Goal: Task Accomplishment & Management: Manage account settings

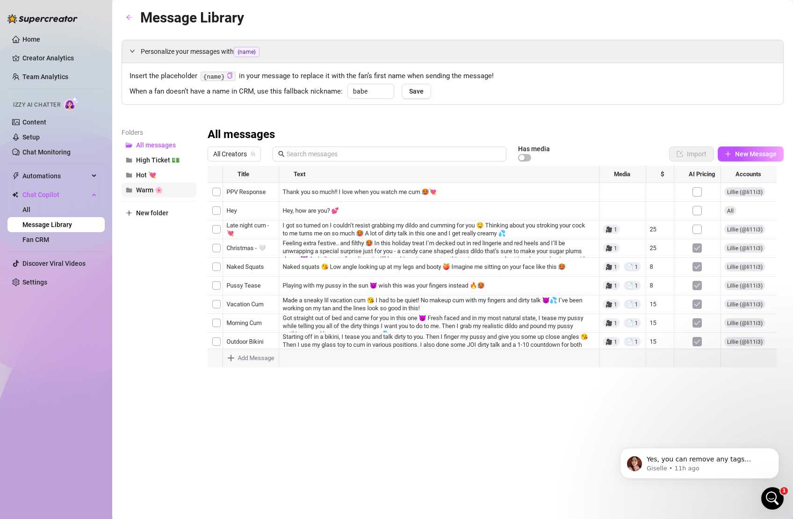
click at [172, 191] on button "Warm 🌸" at bounding box center [159, 189] width 75 height 15
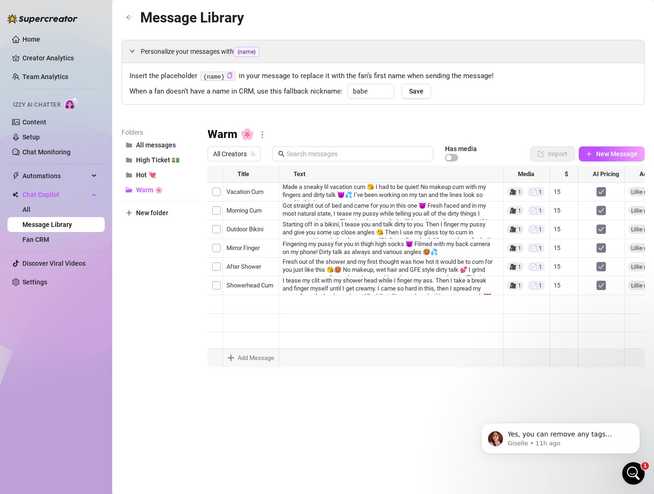
click at [411, 194] on div at bounding box center [426, 270] width 437 height 209
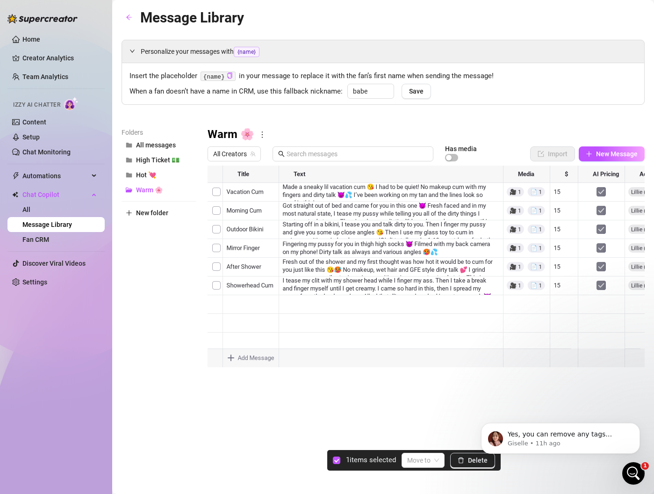
click at [219, 192] on div at bounding box center [426, 270] width 437 height 209
click html "Yes, you can remove any tags you've added. Just hover over the tag, and you’ll …"
click at [631, 476] on icon "Open Intercom Messenger" at bounding box center [632, 471] width 15 height 15
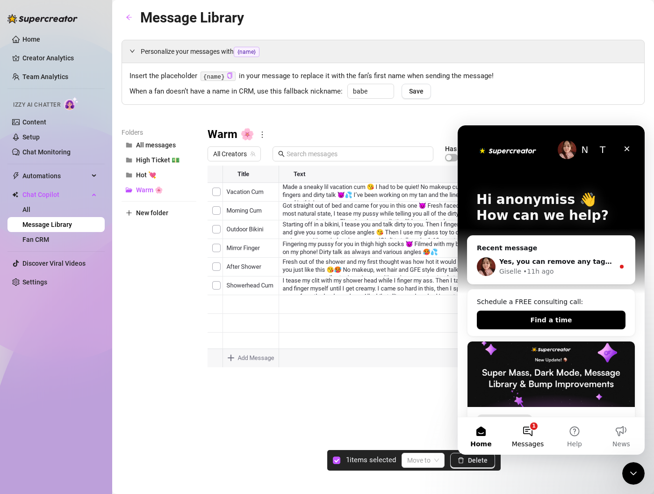
click at [521, 432] on button "1 Messages" at bounding box center [528, 435] width 47 height 37
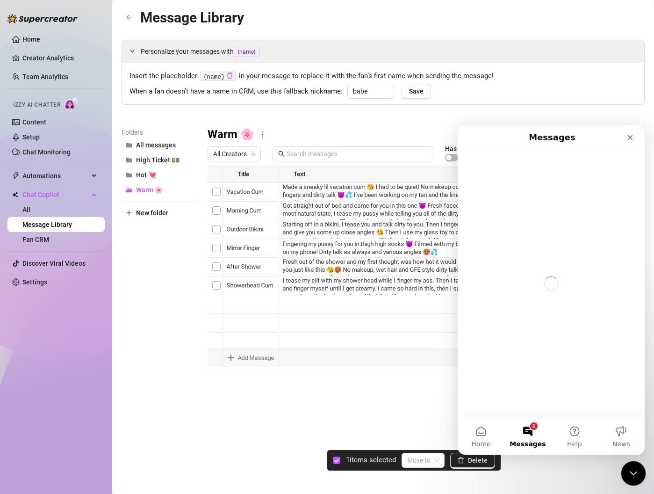
click at [640, 476] on div "Close Intercom Messenger" at bounding box center [632, 472] width 22 height 22
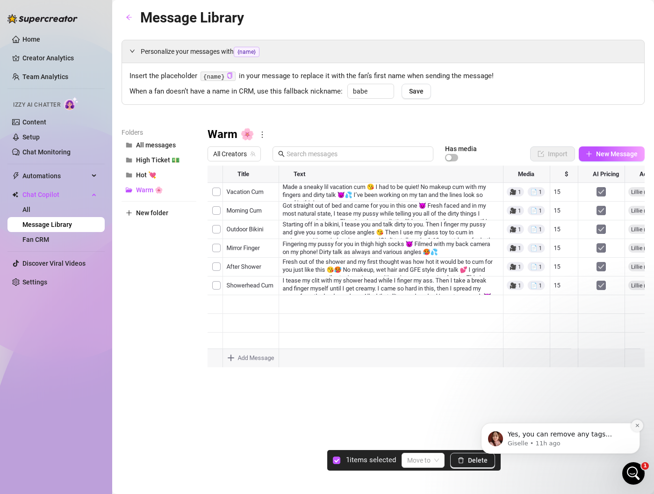
click at [635, 425] on icon "Dismiss notification" at bounding box center [637, 425] width 5 height 5
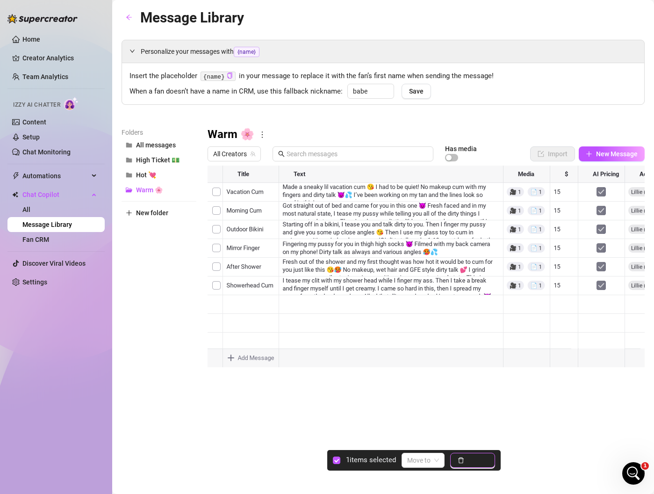
click at [475, 455] on button "Delete" at bounding box center [472, 460] width 45 height 15
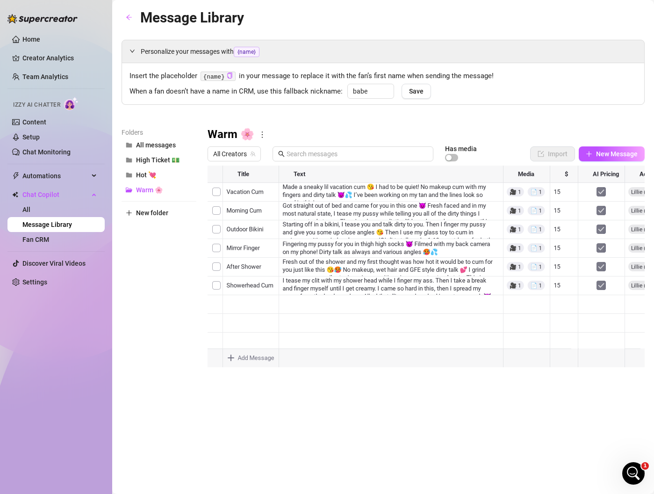
click at [322, 188] on div at bounding box center [426, 270] width 437 height 209
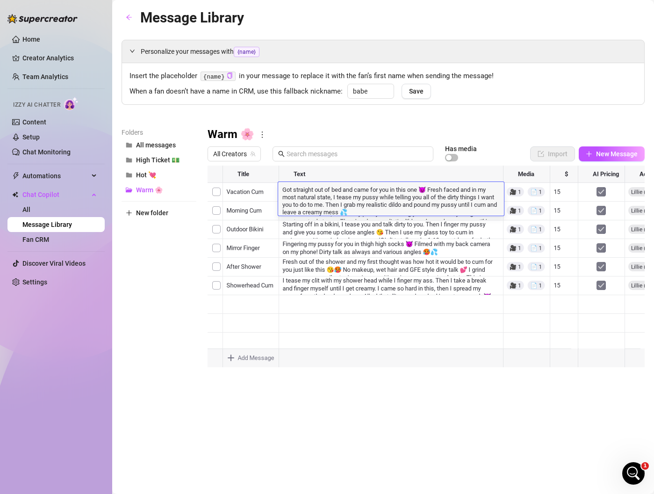
click at [215, 189] on div at bounding box center [426, 270] width 437 height 209
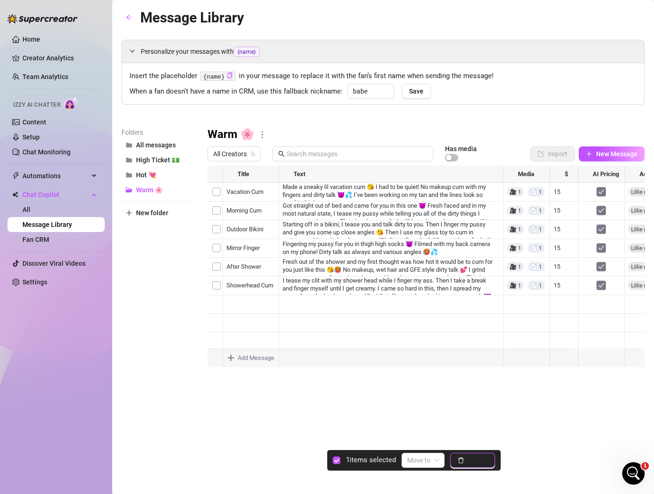
click at [469, 465] on button "Delete" at bounding box center [472, 460] width 45 height 15
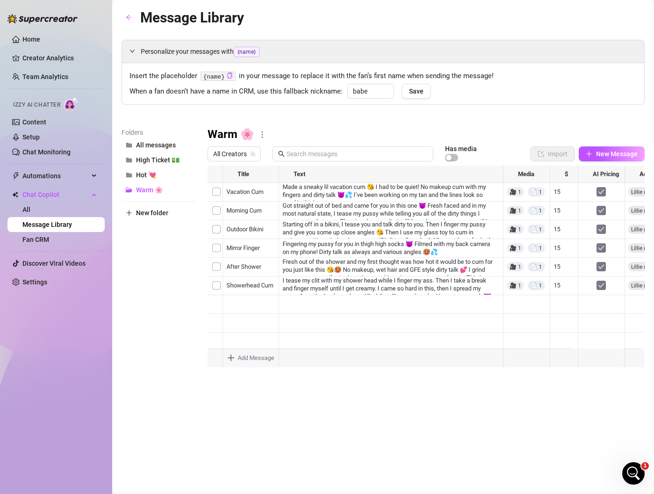
click at [332, 194] on div at bounding box center [426, 270] width 437 height 209
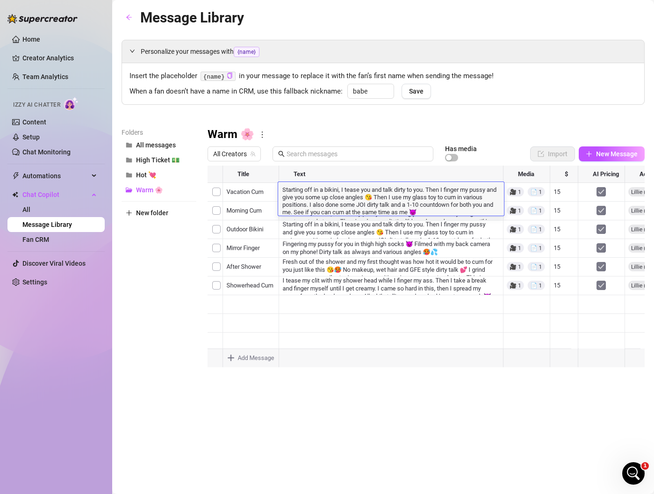
click at [218, 191] on div at bounding box center [426, 270] width 437 height 209
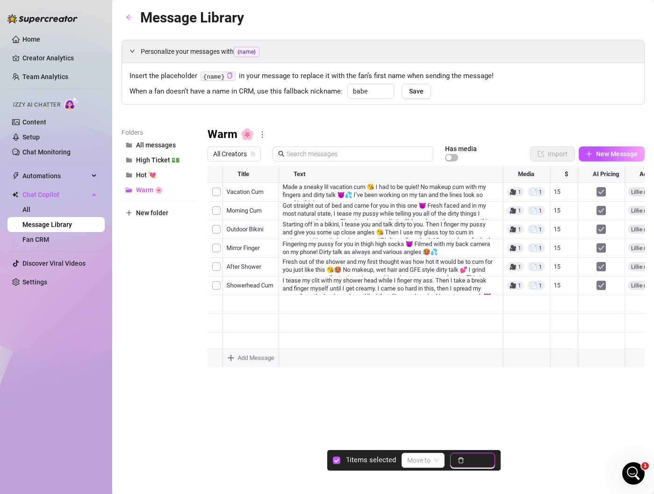
click at [473, 463] on span "Delete" at bounding box center [478, 459] width 20 height 7
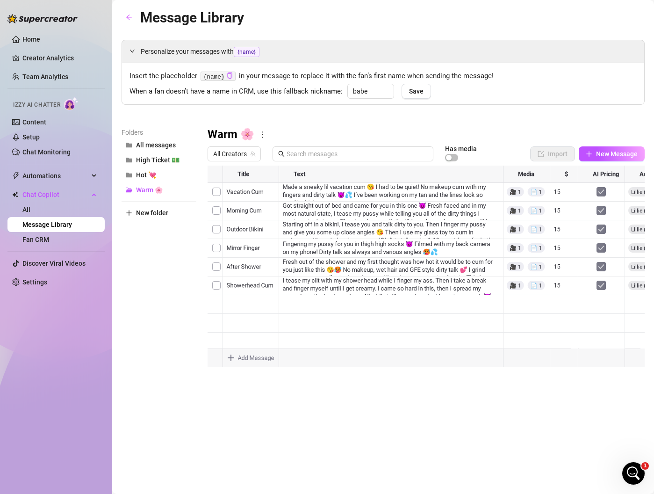
click at [311, 195] on div at bounding box center [426, 270] width 437 height 209
click at [218, 196] on div at bounding box center [426, 270] width 437 height 209
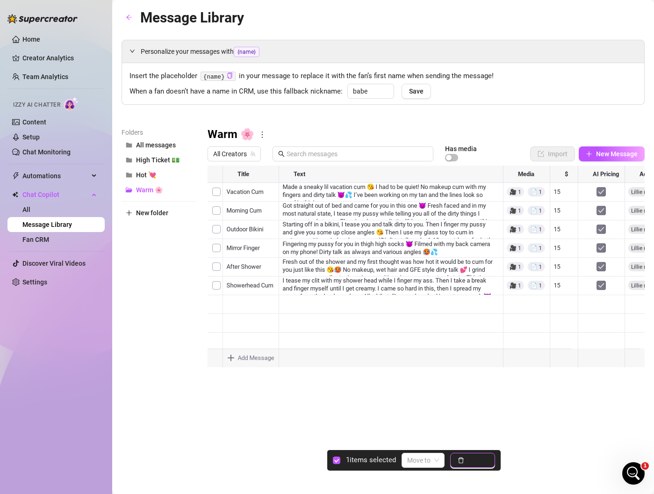
click at [480, 457] on span "Delete" at bounding box center [478, 459] width 20 height 7
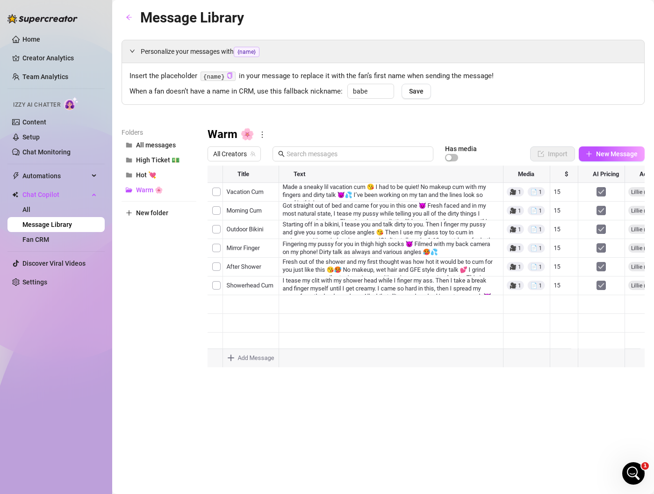
click at [287, 197] on div at bounding box center [426, 270] width 437 height 209
click at [304, 196] on div at bounding box center [426, 270] width 437 height 209
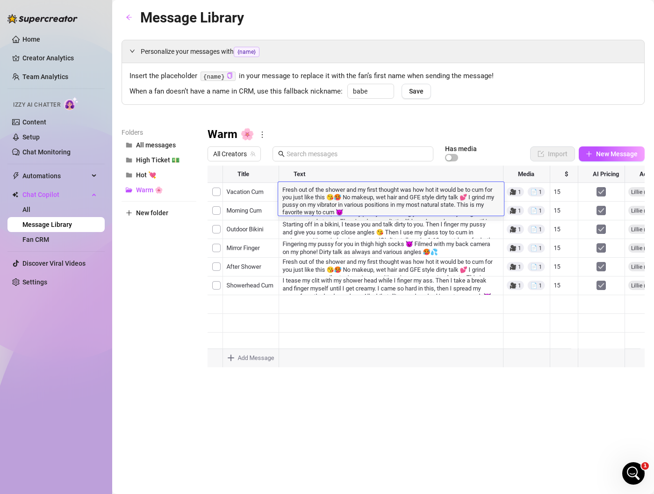
click at [218, 193] on div at bounding box center [426, 270] width 437 height 209
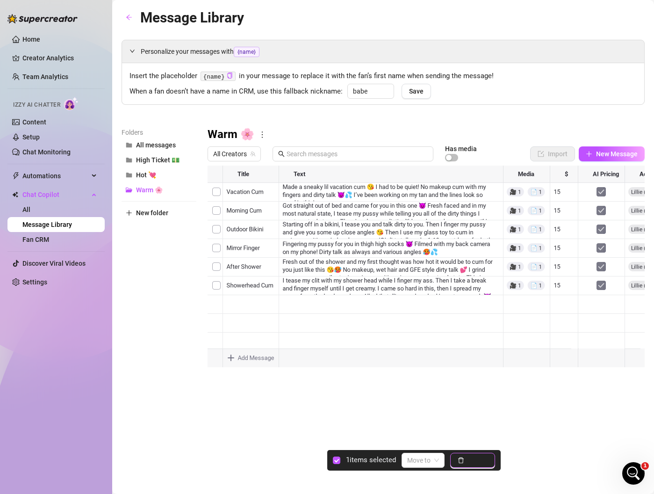
click at [471, 464] on span "Delete" at bounding box center [478, 459] width 20 height 7
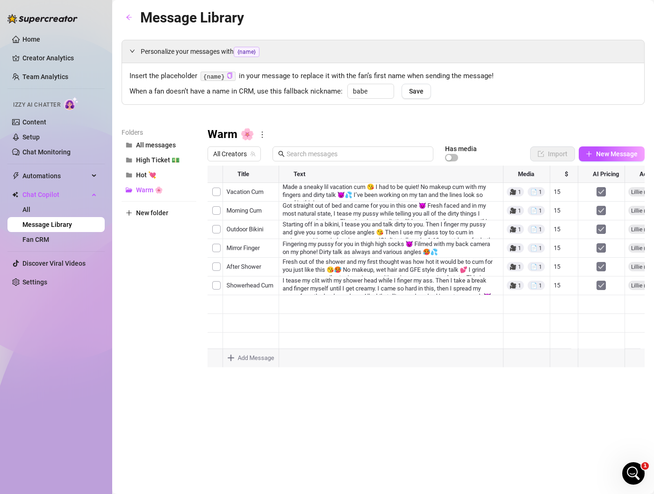
click at [299, 195] on div at bounding box center [426, 270] width 437 height 209
click at [314, 195] on div at bounding box center [426, 270] width 437 height 209
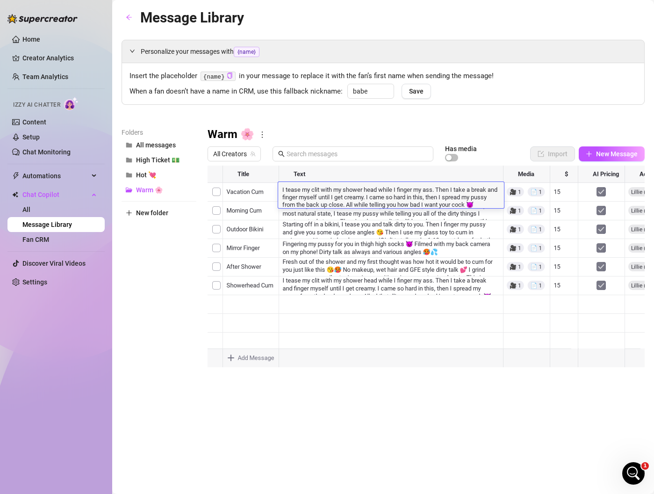
click at [215, 191] on div at bounding box center [426, 270] width 437 height 209
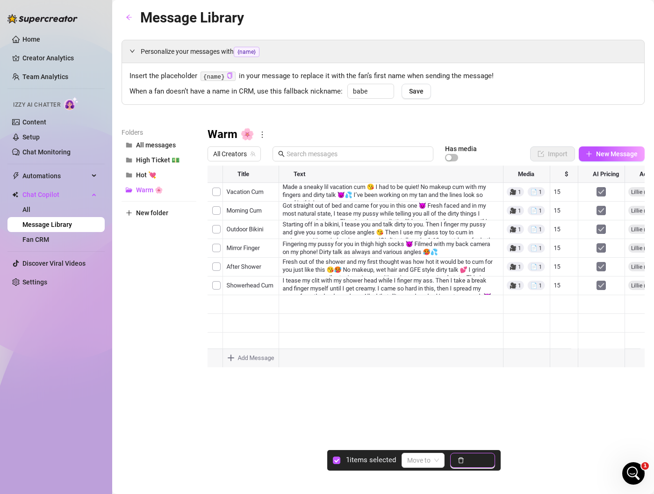
click at [469, 466] on button "Delete" at bounding box center [472, 460] width 45 height 15
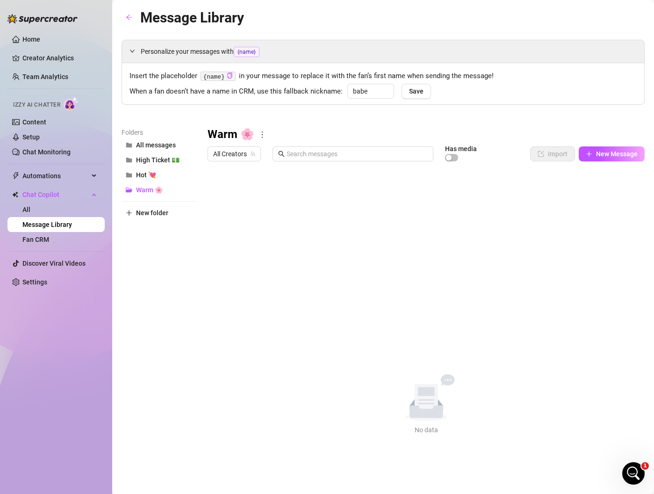
click at [262, 135] on icon "more" at bounding box center [262, 134] width 1 height 7
click at [288, 163] on link "Delete" at bounding box center [276, 164] width 28 height 7
click at [157, 174] on button "Hot 💘" at bounding box center [159, 174] width 75 height 15
click at [330, 193] on div at bounding box center [426, 270] width 437 height 209
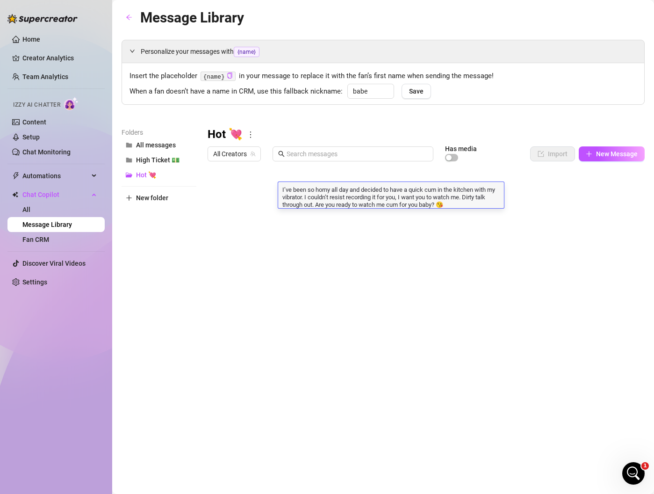
click at [213, 193] on div at bounding box center [426, 270] width 437 height 209
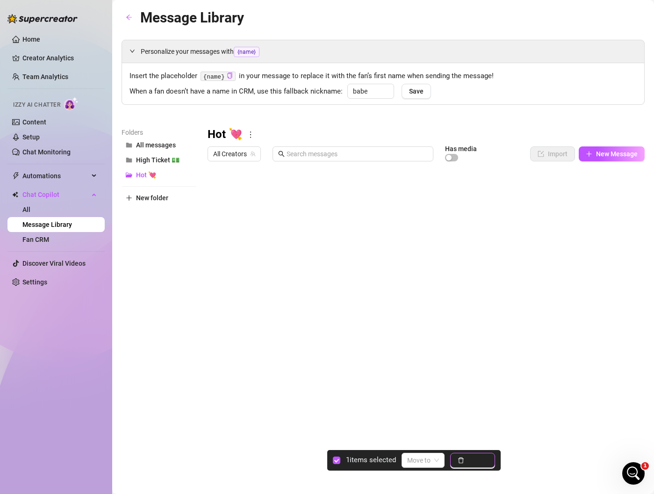
click at [478, 456] on span "Delete" at bounding box center [478, 459] width 20 height 7
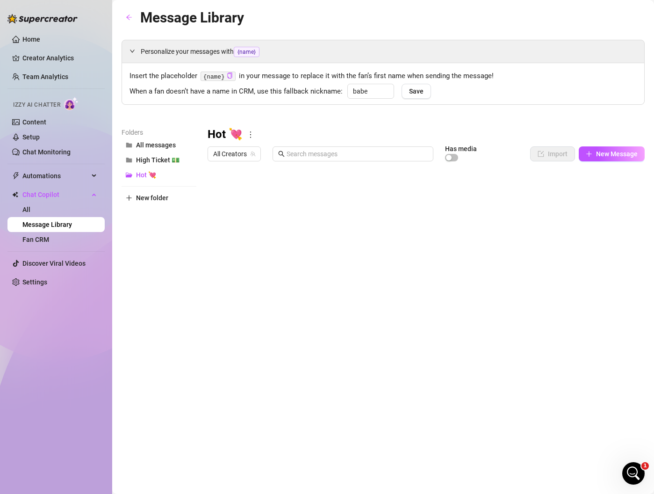
click at [478, 456] on div "Message Library Personalize your messages with {name} Insert the placeholder {n…" at bounding box center [383, 236] width 523 height 459
click at [337, 194] on div at bounding box center [426, 270] width 437 height 209
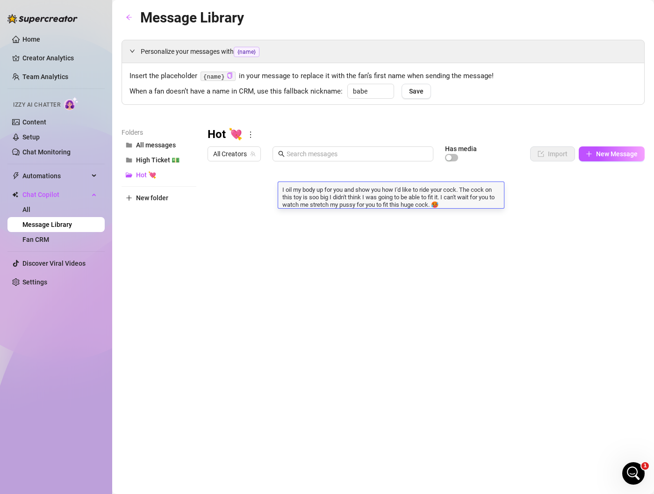
click at [217, 188] on div at bounding box center [426, 270] width 437 height 209
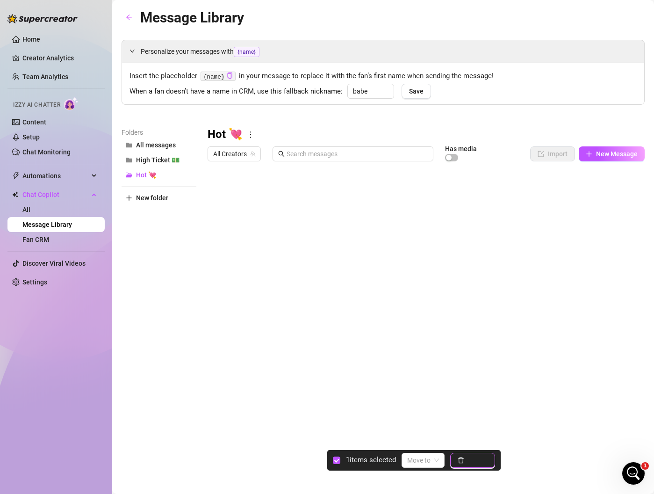
click at [473, 461] on span "Delete" at bounding box center [478, 459] width 20 height 7
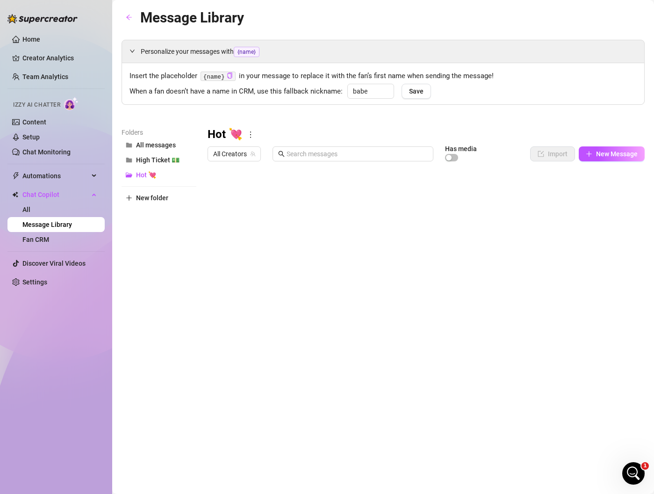
click at [345, 193] on div at bounding box center [426, 270] width 437 height 209
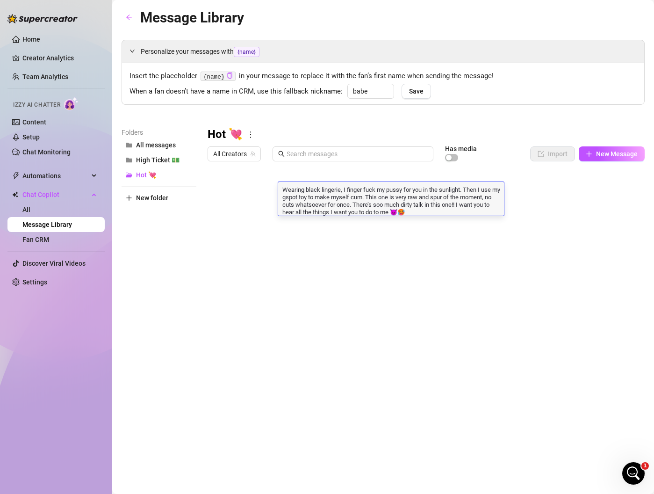
click at [216, 193] on div at bounding box center [426, 270] width 437 height 209
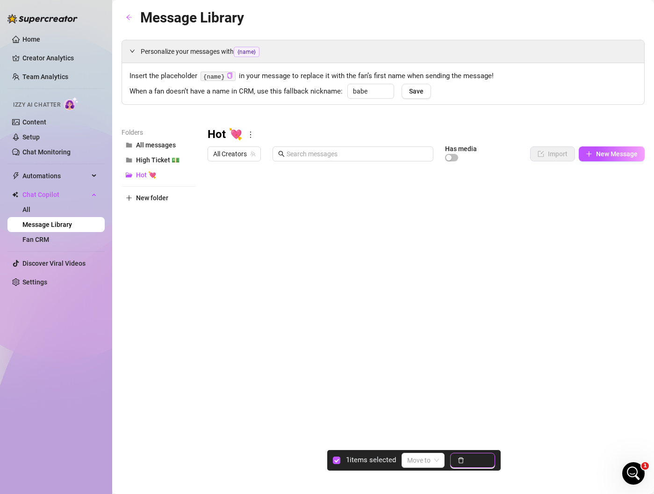
click at [472, 459] on span "Delete" at bounding box center [478, 459] width 20 height 7
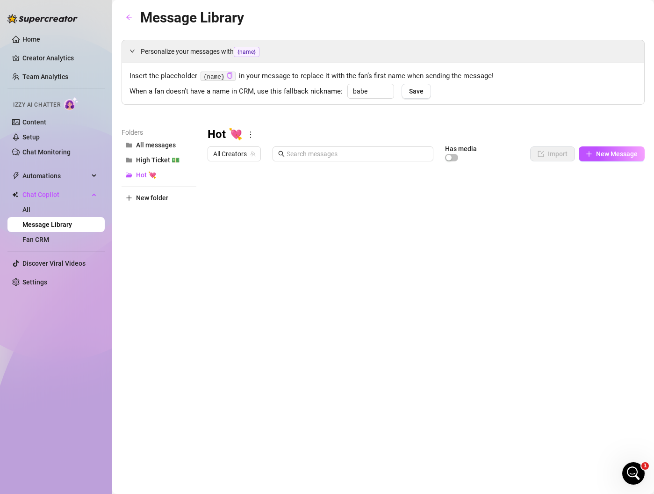
click at [349, 189] on div at bounding box center [426, 270] width 437 height 209
click at [323, 191] on div at bounding box center [426, 270] width 437 height 209
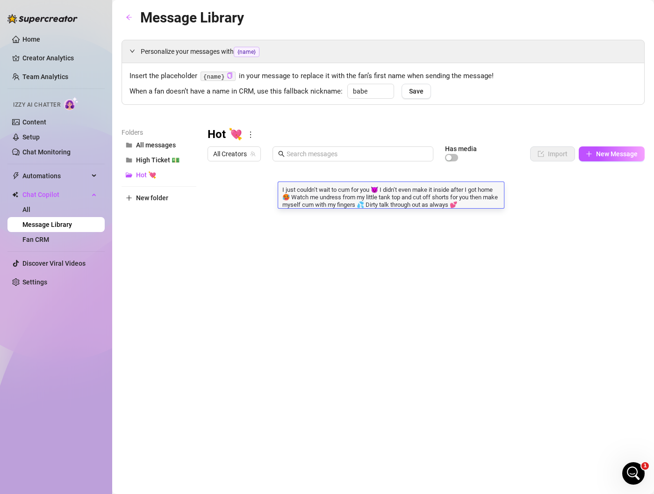
click at [216, 195] on div at bounding box center [426, 270] width 437 height 209
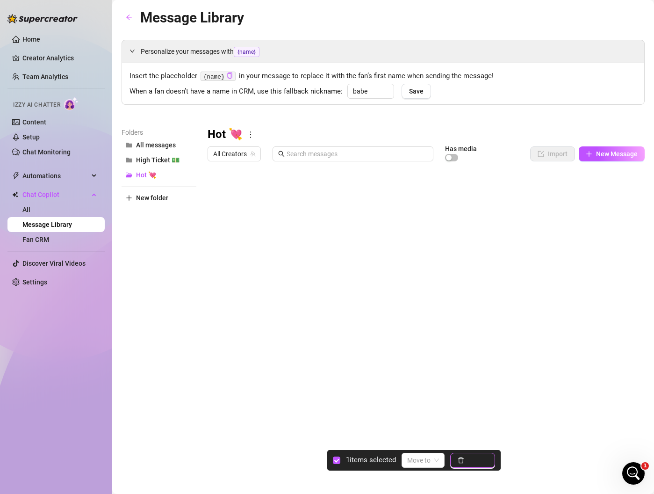
click at [472, 458] on span "Delete" at bounding box center [478, 459] width 20 height 7
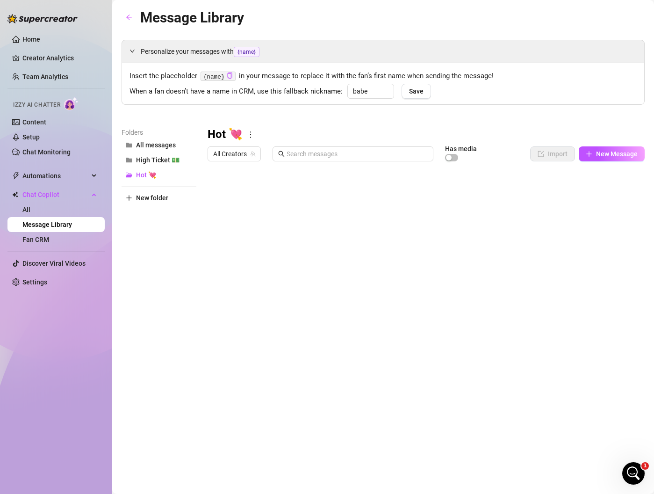
click at [320, 188] on div at bounding box center [426, 270] width 437 height 209
click at [309, 188] on div at bounding box center [426, 270] width 437 height 209
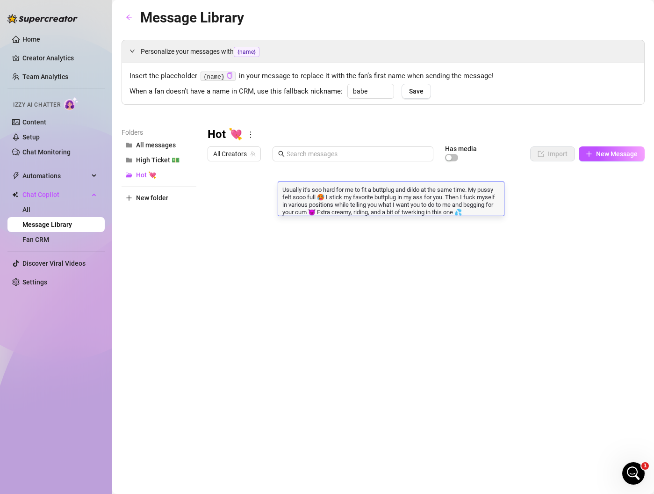
click at [218, 193] on div at bounding box center [426, 270] width 437 height 209
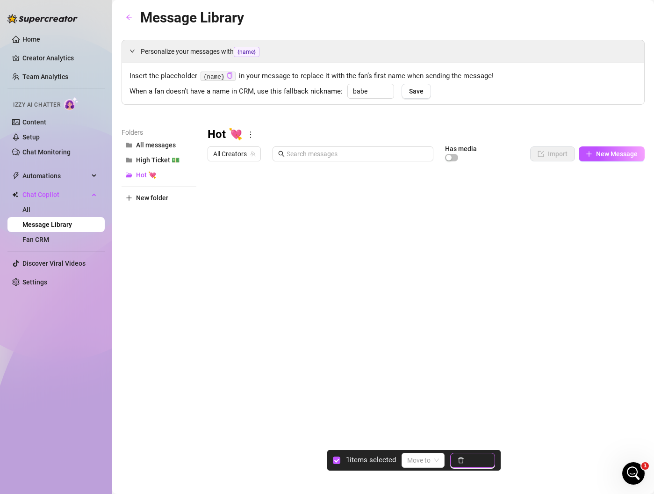
click at [466, 458] on button "Delete" at bounding box center [472, 460] width 45 height 15
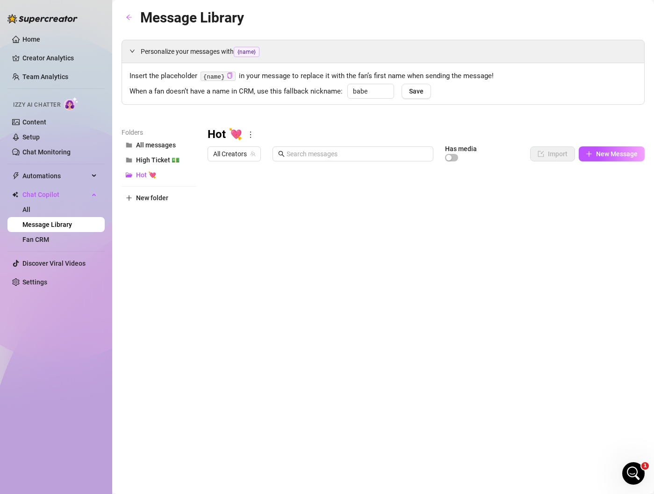
click at [326, 190] on div at bounding box center [426, 270] width 437 height 209
click at [330, 195] on div at bounding box center [426, 270] width 437 height 209
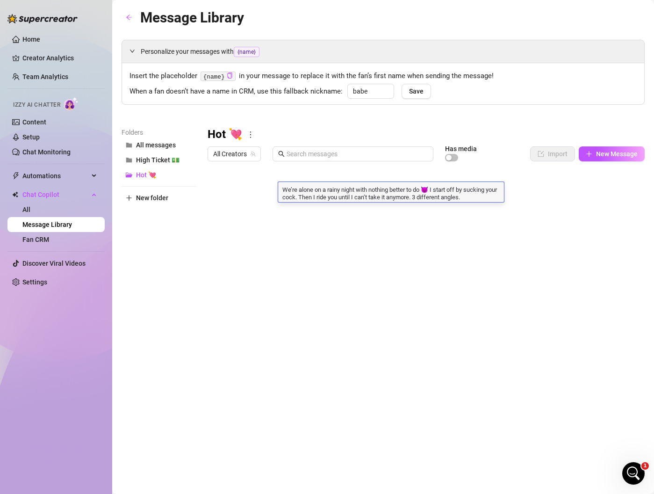
click at [218, 190] on div at bounding box center [426, 270] width 437 height 209
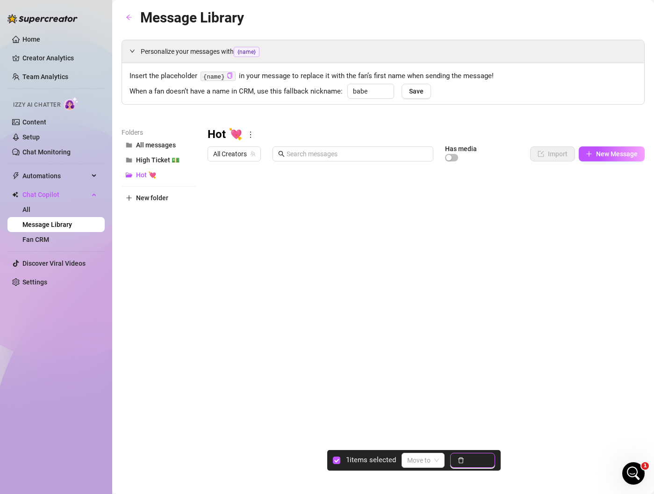
click at [484, 466] on button "Delete" at bounding box center [472, 460] width 45 height 15
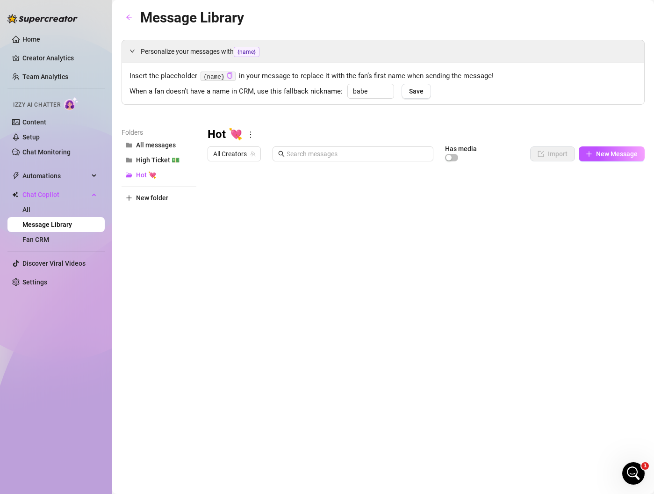
click at [326, 195] on div at bounding box center [426, 270] width 437 height 209
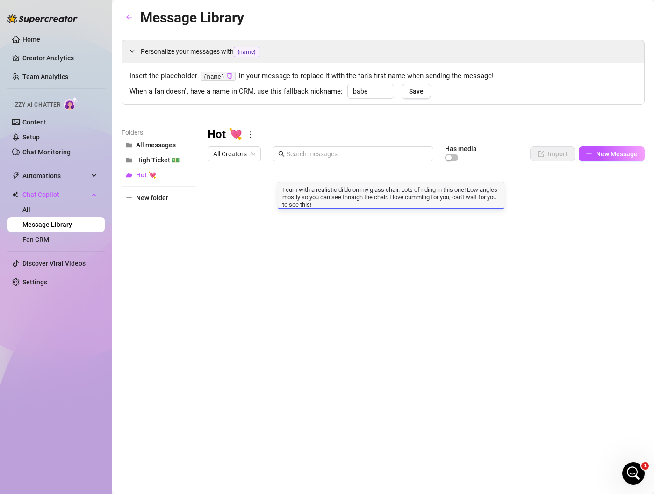
click at [213, 190] on div at bounding box center [426, 270] width 437 height 209
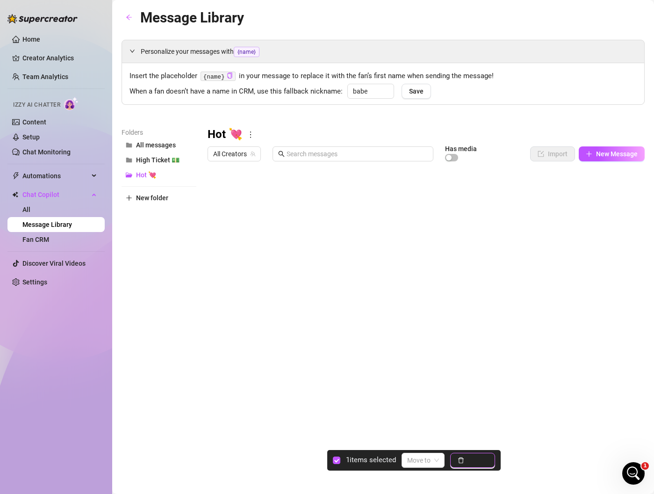
click at [466, 462] on button "Delete" at bounding box center [472, 460] width 45 height 15
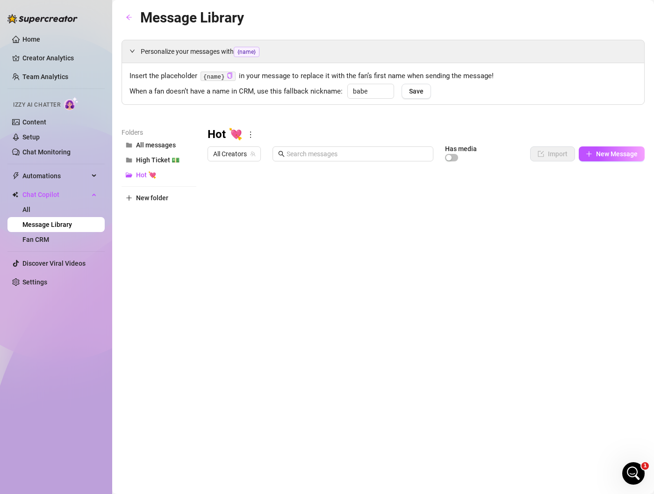
click at [370, 458] on div "Message Library Personalize your messages with {name} Insert the placeholder {n…" at bounding box center [383, 236] width 523 height 459
click at [306, 187] on div at bounding box center [426, 270] width 437 height 209
click at [309, 193] on div at bounding box center [426, 270] width 437 height 209
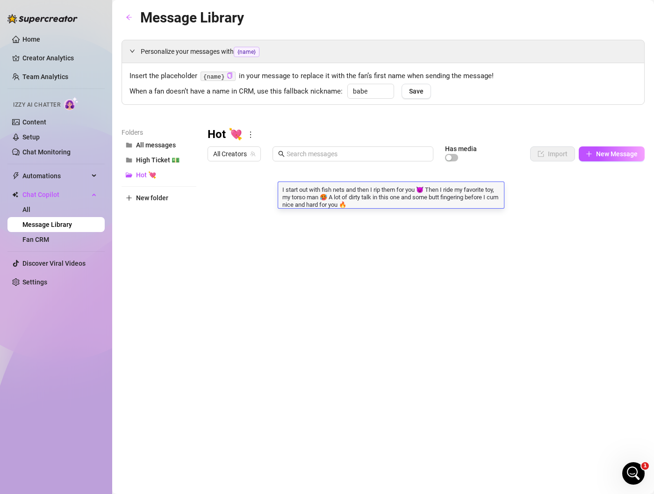
click at [215, 190] on div at bounding box center [426, 270] width 437 height 209
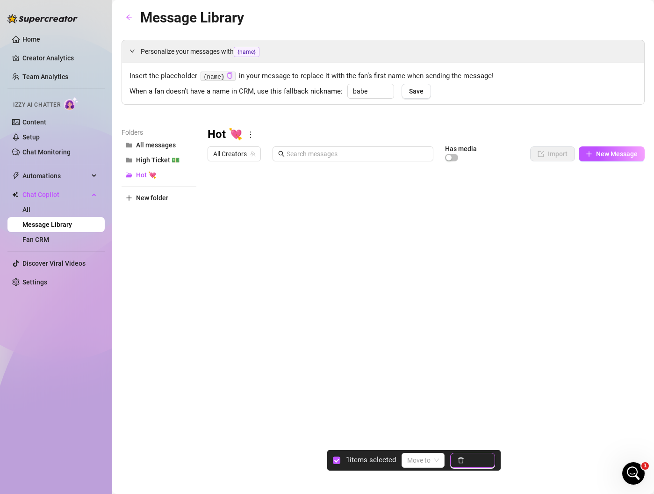
click at [469, 463] on button "Delete" at bounding box center [472, 460] width 45 height 15
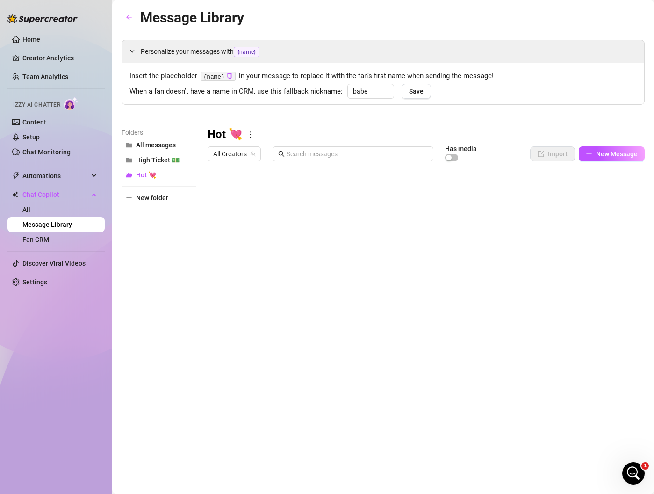
click at [414, 441] on div "Message Library Personalize your messages with {name} Insert the placeholder {n…" at bounding box center [383, 236] width 523 height 459
click at [324, 191] on div at bounding box center [426, 270] width 437 height 209
click at [331, 194] on div at bounding box center [426, 270] width 437 height 209
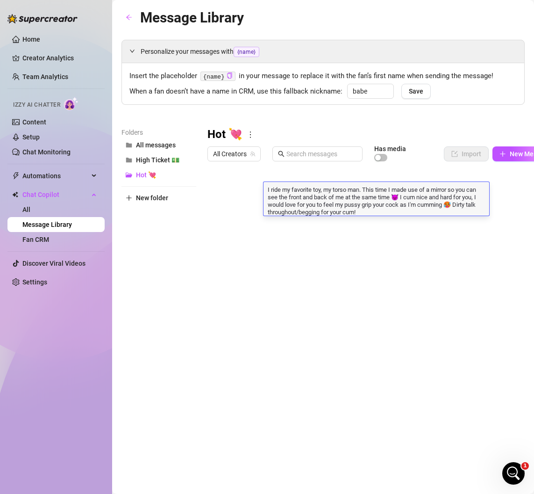
click at [272, 449] on div "Message Library Personalize your messages with {name} Insert the placeholder {n…" at bounding box center [324, 236] width 404 height 459
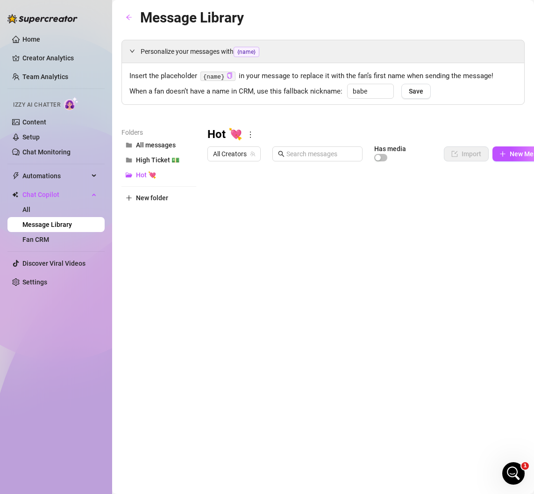
click at [218, 193] on div at bounding box center [383, 270] width 351 height 209
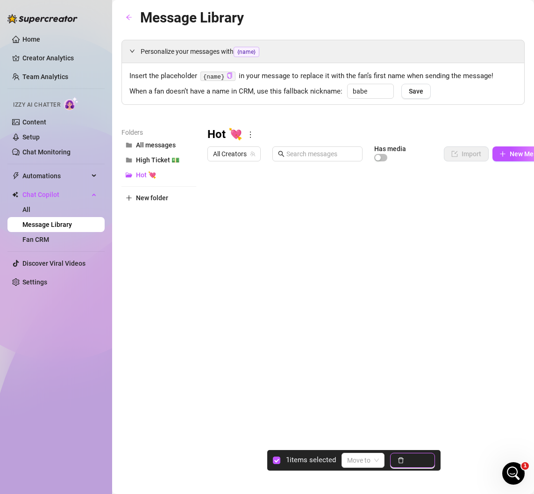
click at [411, 460] on span "Delete" at bounding box center [418, 459] width 20 height 7
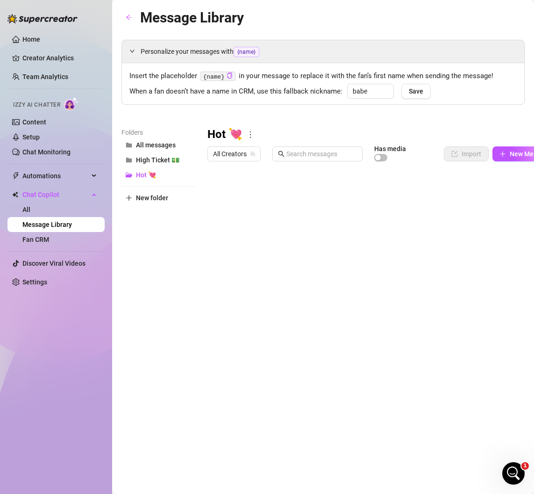
click at [329, 195] on div at bounding box center [383, 270] width 351 height 209
click at [317, 193] on div at bounding box center [383, 270] width 351 height 209
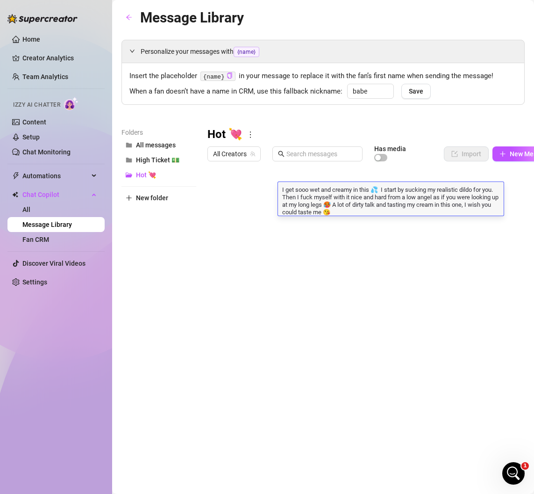
click at [215, 193] on div at bounding box center [383, 270] width 351 height 209
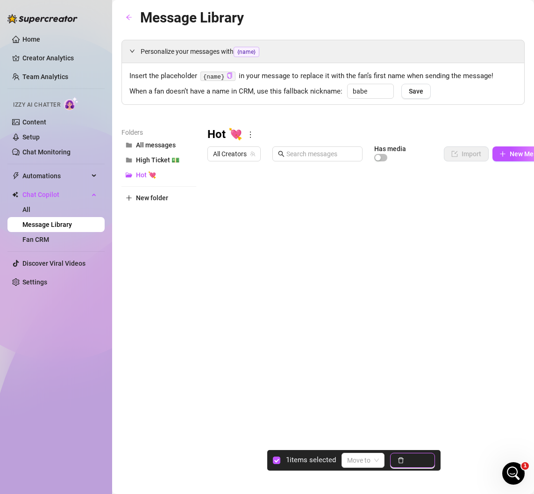
click at [404, 461] on icon "delete" at bounding box center [401, 460] width 7 height 7
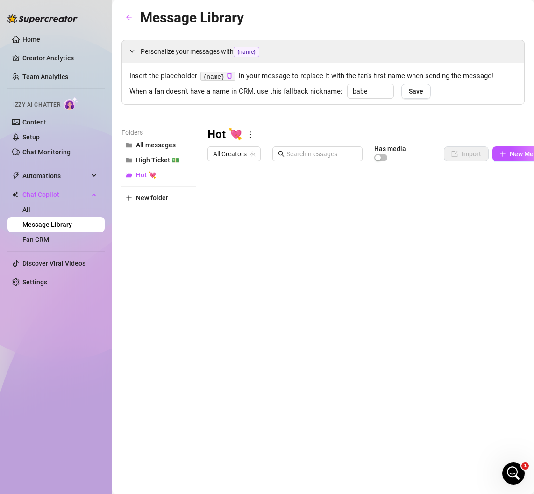
click at [320, 193] on div at bounding box center [383, 270] width 351 height 209
click at [324, 194] on div at bounding box center [383, 270] width 351 height 209
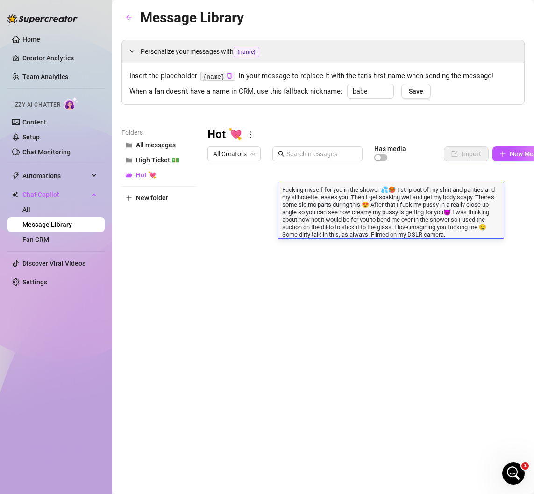
click at [284, 440] on div "Message Library Personalize your messages with {name} Insert the placeholder {n…" at bounding box center [324, 236] width 404 height 459
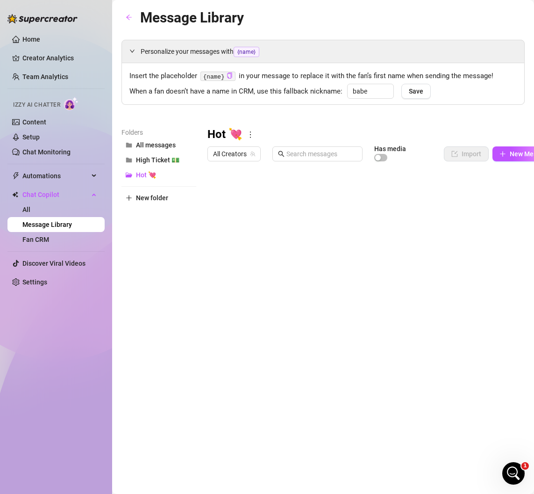
click at [217, 192] on div at bounding box center [383, 270] width 351 height 209
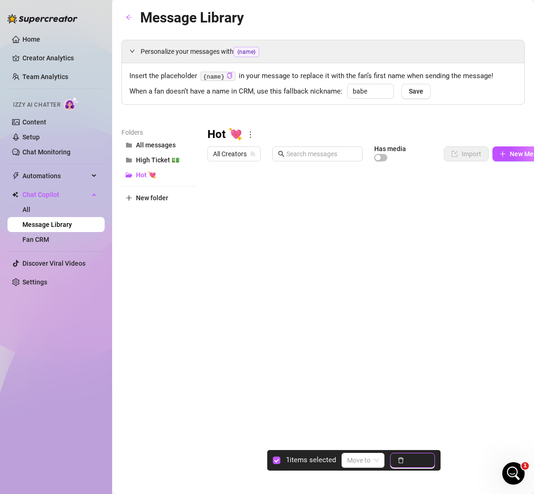
click at [416, 462] on span "Delete" at bounding box center [418, 459] width 20 height 7
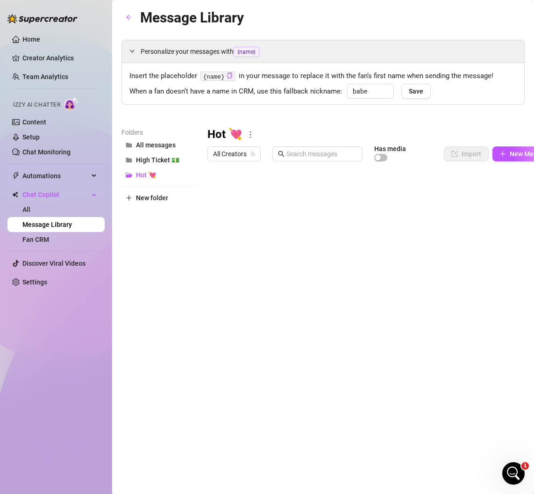
click at [348, 194] on div at bounding box center [383, 270] width 351 height 209
click at [332, 191] on div at bounding box center [383, 270] width 351 height 209
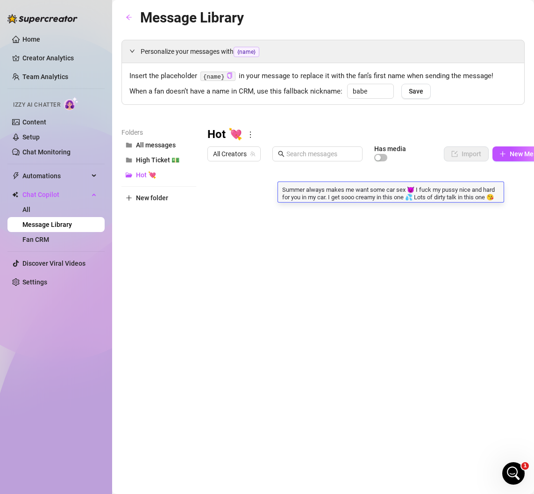
click at [211, 193] on div at bounding box center [383, 270] width 351 height 209
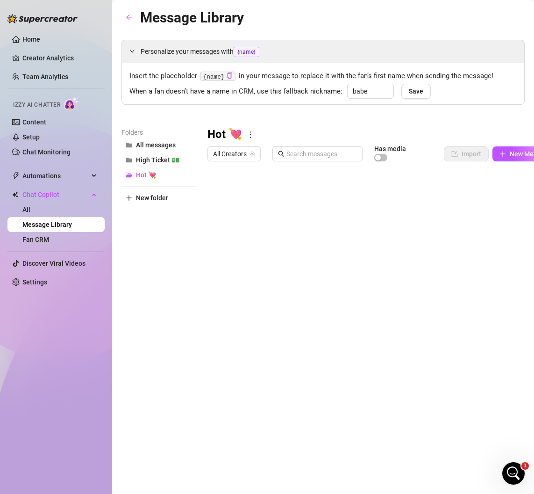
click at [216, 193] on div at bounding box center [383, 270] width 351 height 209
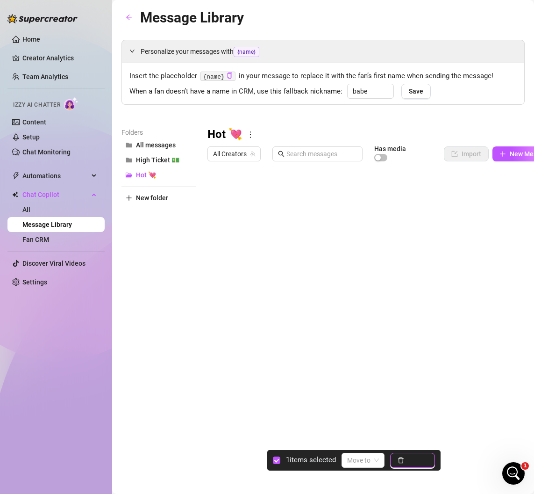
click at [411, 461] on span "Delete" at bounding box center [418, 459] width 20 height 7
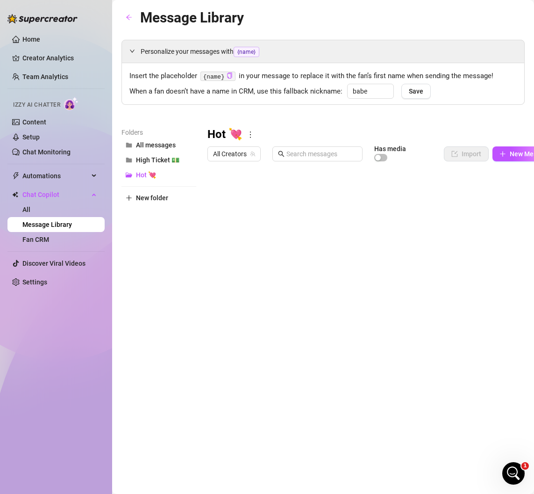
click at [305, 191] on div at bounding box center [383, 270] width 351 height 209
click at [299, 195] on div at bounding box center [383, 270] width 351 height 209
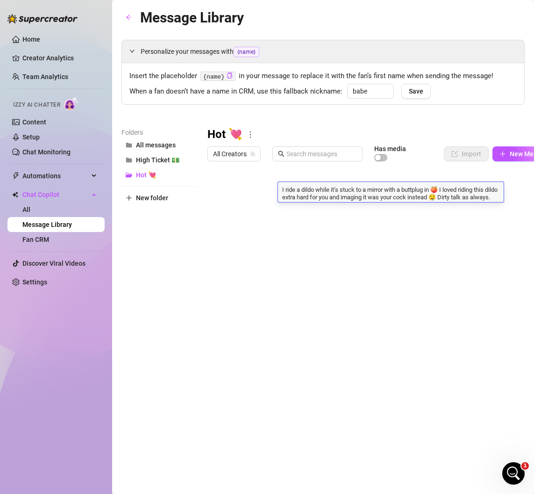
click at [220, 195] on div at bounding box center [383, 270] width 351 height 209
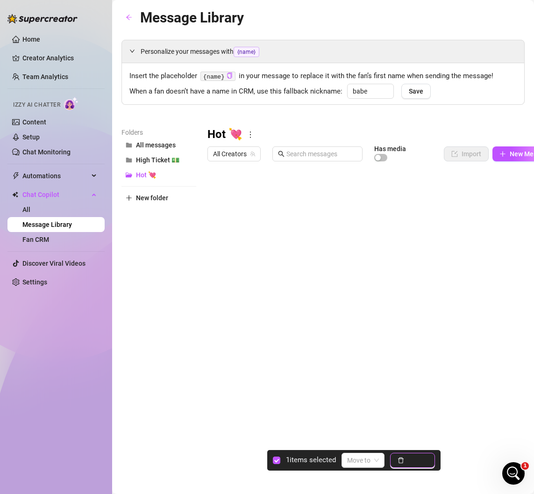
click at [407, 463] on button "Delete" at bounding box center [412, 460] width 45 height 15
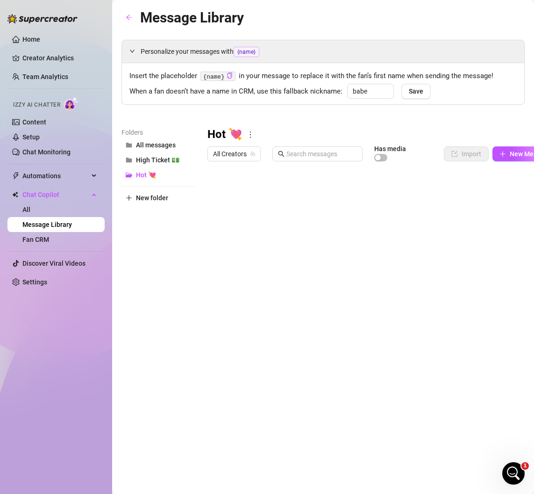
click at [320, 193] on div at bounding box center [383, 270] width 351 height 209
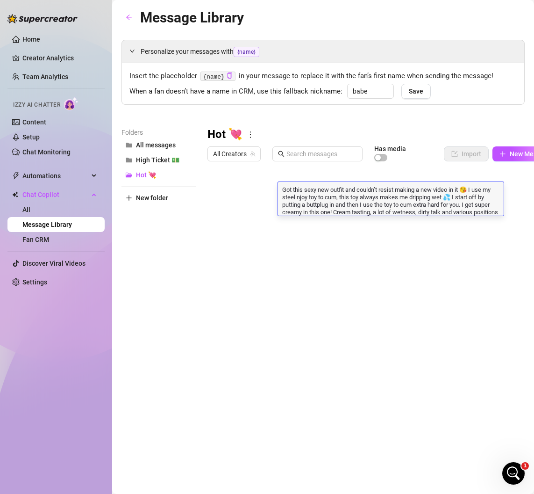
click at [217, 191] on div at bounding box center [383, 270] width 351 height 209
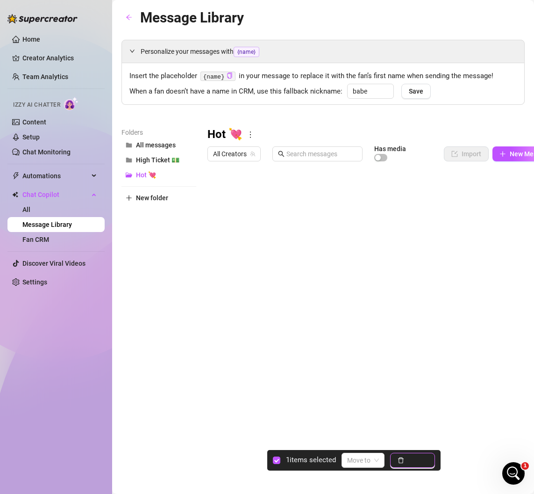
click at [416, 460] on span "Delete" at bounding box center [418, 459] width 20 height 7
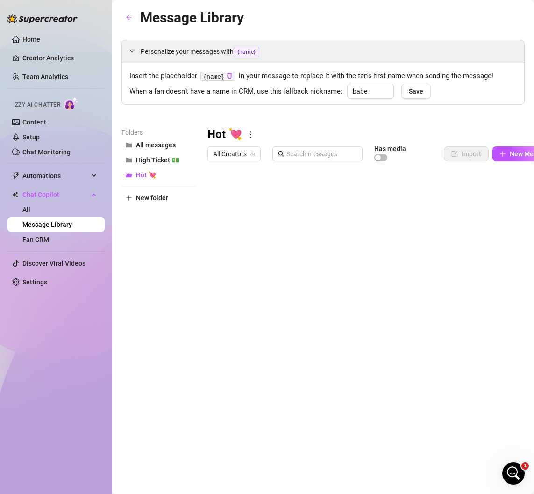
click at [316, 191] on div at bounding box center [383, 270] width 351 height 209
click at [331, 194] on div at bounding box center [383, 270] width 351 height 209
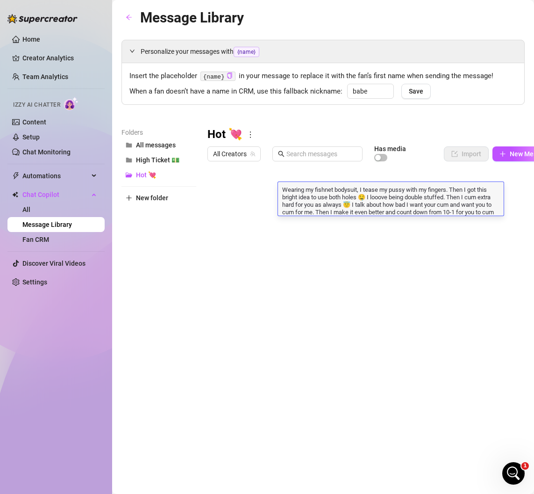
click at [217, 187] on div at bounding box center [383, 270] width 351 height 209
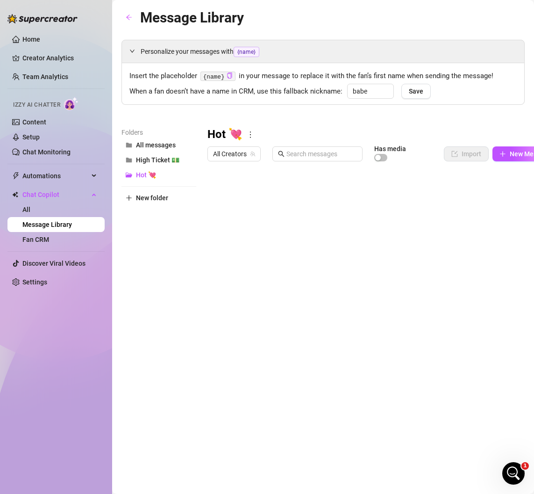
click at [216, 196] on div at bounding box center [383, 270] width 351 height 209
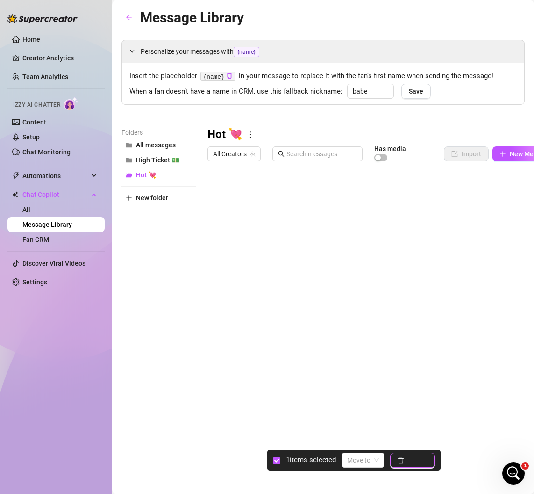
click at [409, 460] on button "Delete" at bounding box center [412, 460] width 45 height 15
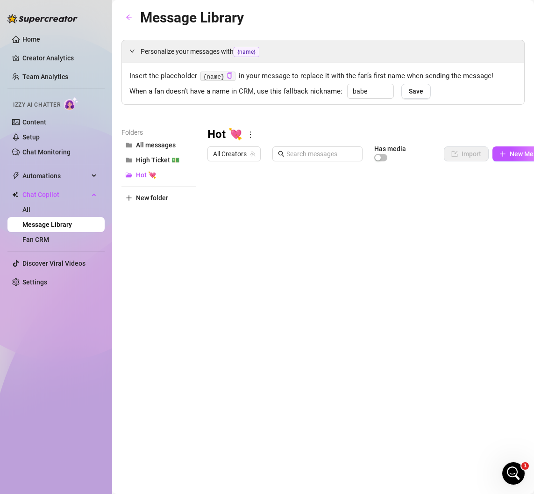
click at [312, 191] on div at bounding box center [383, 270] width 351 height 209
click at [314, 194] on div at bounding box center [383, 270] width 351 height 209
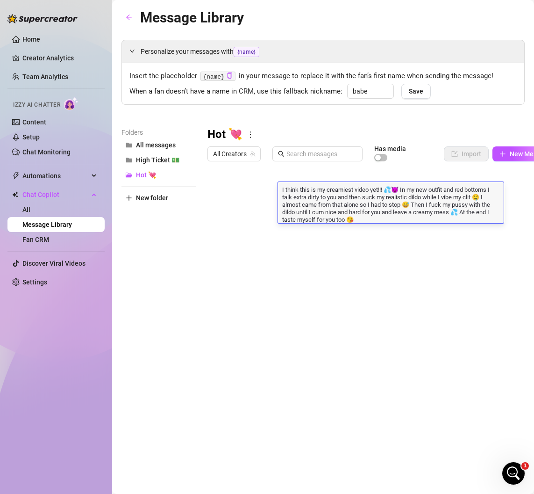
type textarea "Wearing my fishnet bodysuit, I tease my pussy with my fingers. Then I got this …"
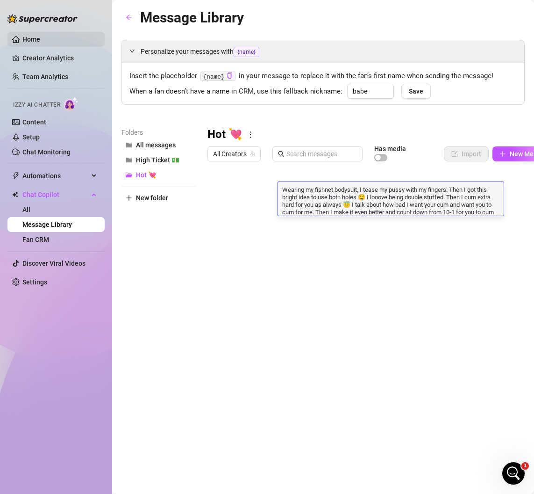
click at [40, 39] on link "Home" at bounding box center [31, 39] width 18 height 7
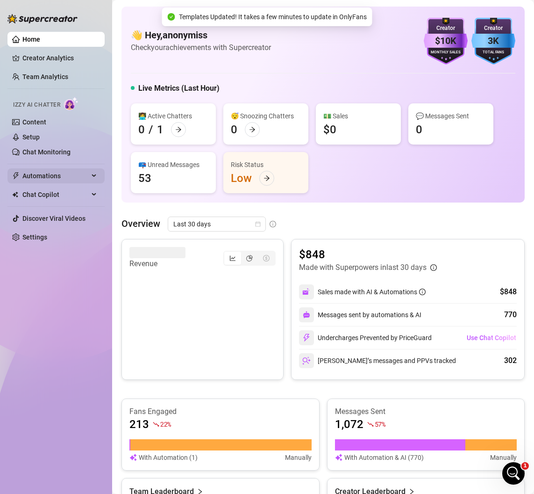
click at [68, 177] on span "Automations" at bounding box center [55, 175] width 66 height 15
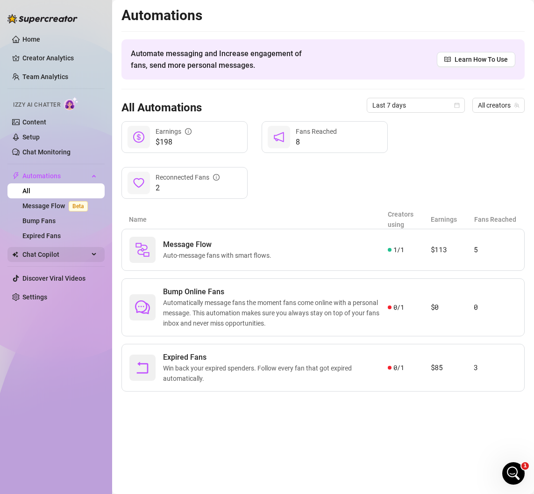
click at [58, 251] on span "Chat Copilot" at bounding box center [55, 254] width 66 height 15
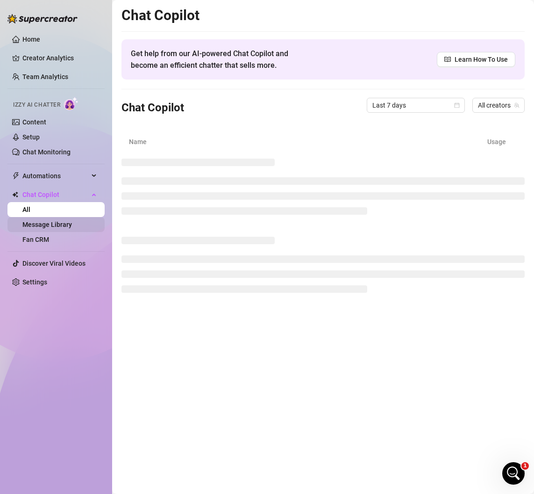
click at [58, 225] on link "Message Library" at bounding box center [47, 224] width 50 height 7
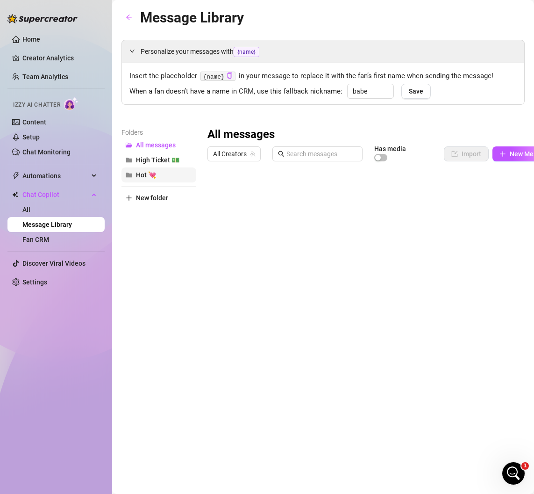
click at [151, 175] on span "Hot 💘" at bounding box center [146, 174] width 20 height 7
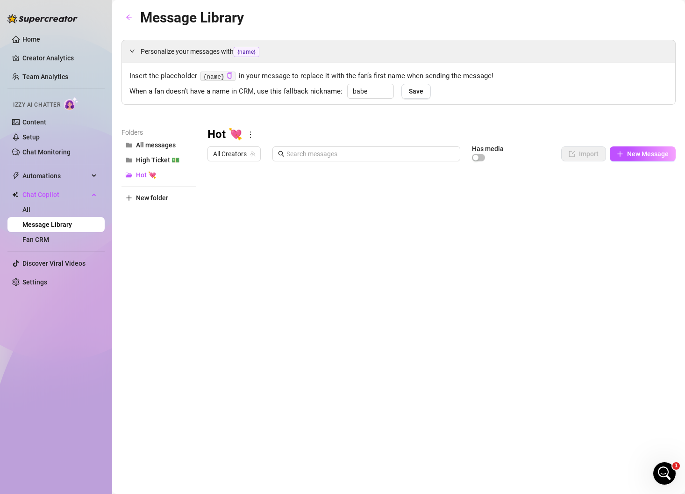
click at [216, 193] on div at bounding box center [442, 270] width 469 height 209
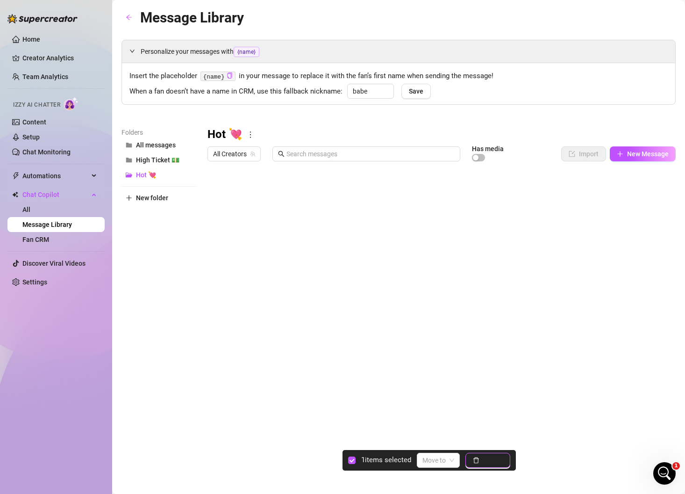
click at [490, 467] on button "Delete" at bounding box center [488, 460] width 45 height 15
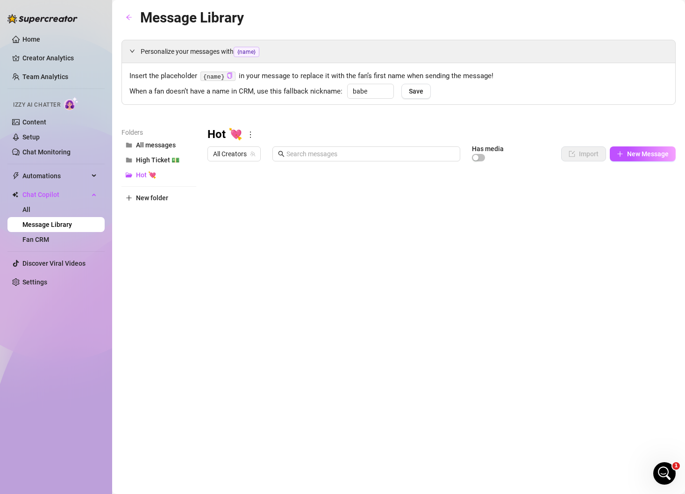
click at [335, 191] on div at bounding box center [442, 270] width 469 height 209
click at [339, 192] on div at bounding box center [442, 270] width 469 height 209
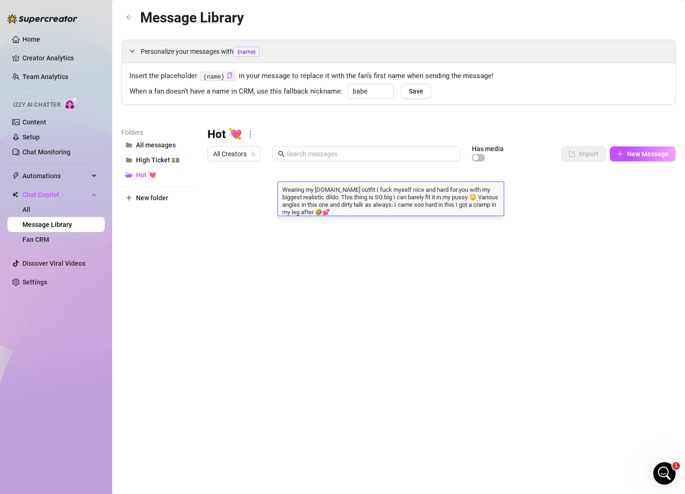
click at [213, 192] on div at bounding box center [442, 270] width 469 height 209
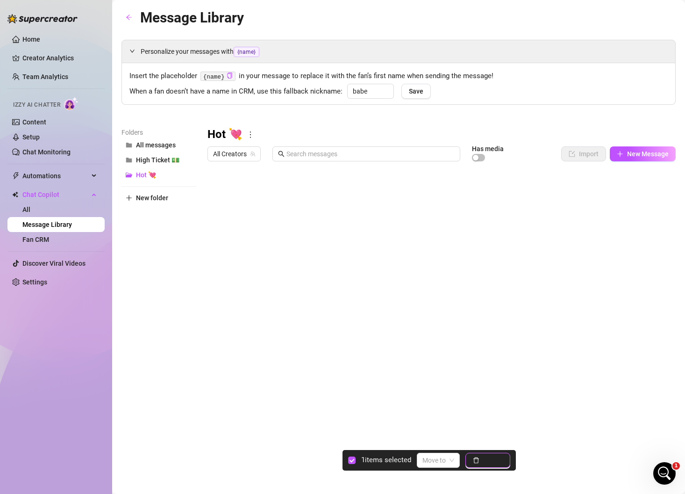
click at [487, 467] on button "Delete" at bounding box center [488, 460] width 45 height 15
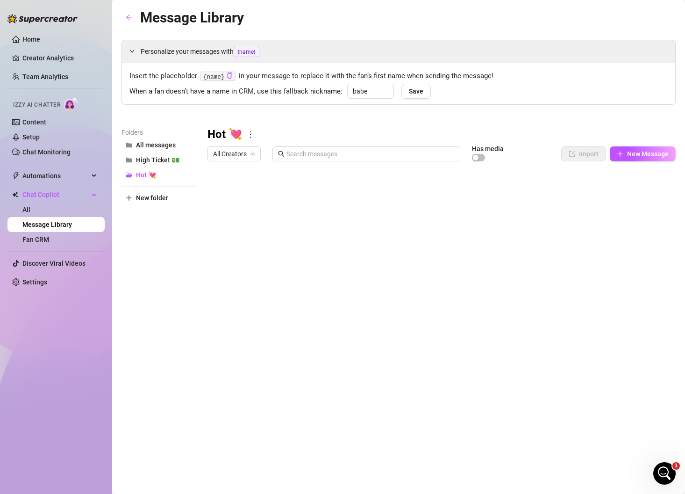
click at [331, 194] on div at bounding box center [442, 270] width 469 height 209
click at [315, 191] on div at bounding box center [442, 270] width 469 height 209
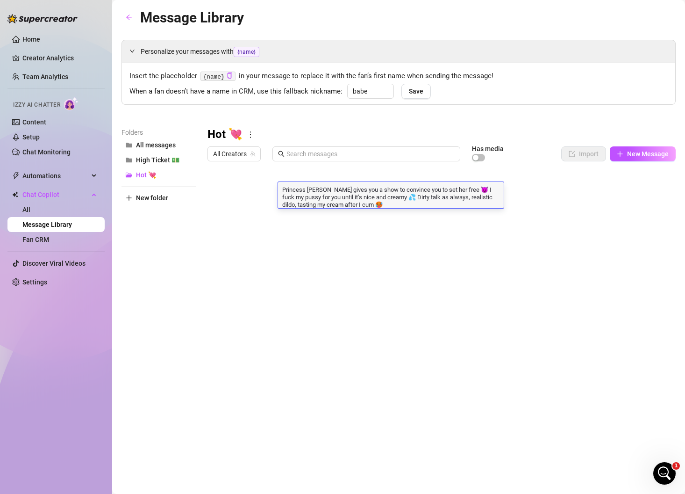
click at [215, 194] on div at bounding box center [442, 270] width 469 height 209
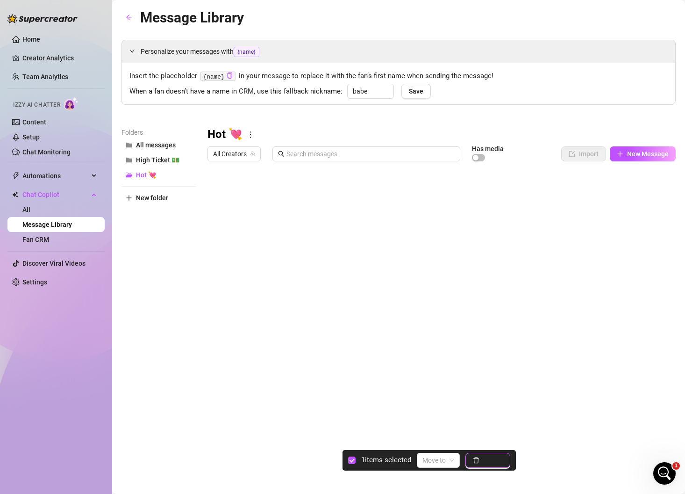
click at [493, 464] on button "Delete" at bounding box center [488, 460] width 45 height 15
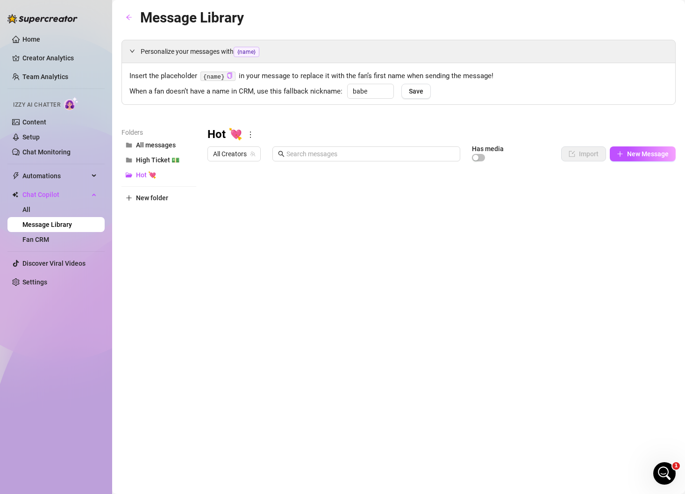
click at [378, 195] on div at bounding box center [442, 270] width 469 height 209
click at [345, 195] on div at bounding box center [442, 270] width 469 height 209
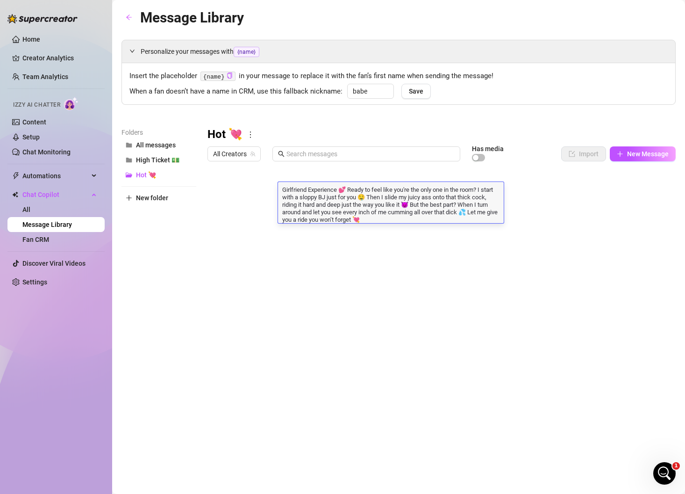
click at [210, 187] on div at bounding box center [442, 270] width 469 height 209
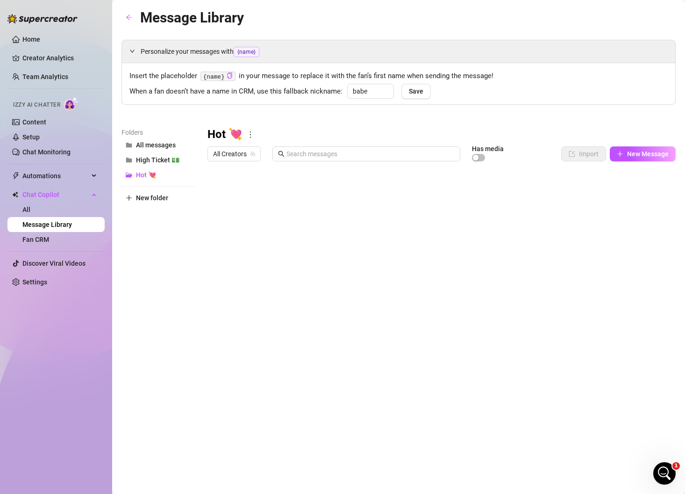
click at [217, 190] on div at bounding box center [442, 270] width 469 height 209
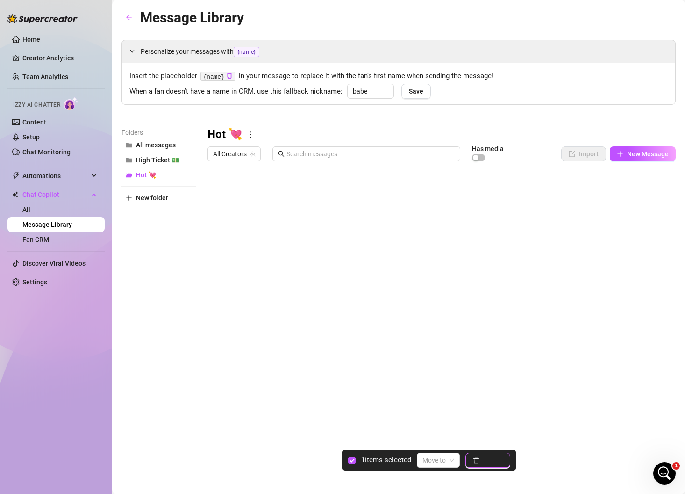
click at [475, 463] on span "button" at bounding box center [476, 459] width 7 height 7
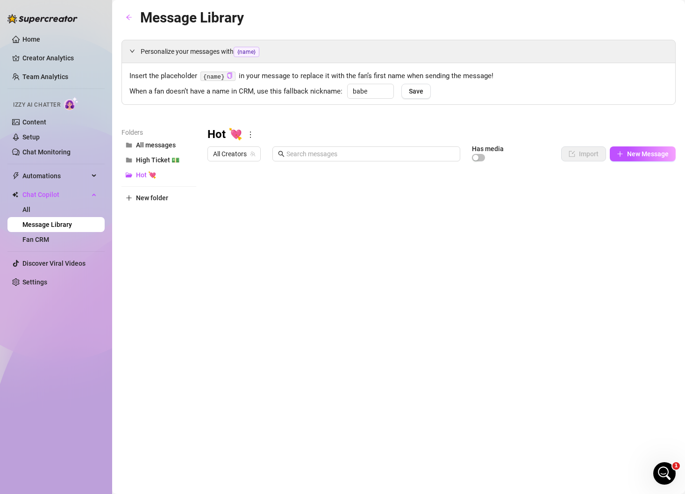
click at [332, 189] on div at bounding box center [442, 270] width 469 height 209
click at [337, 193] on div at bounding box center [442, 270] width 469 height 209
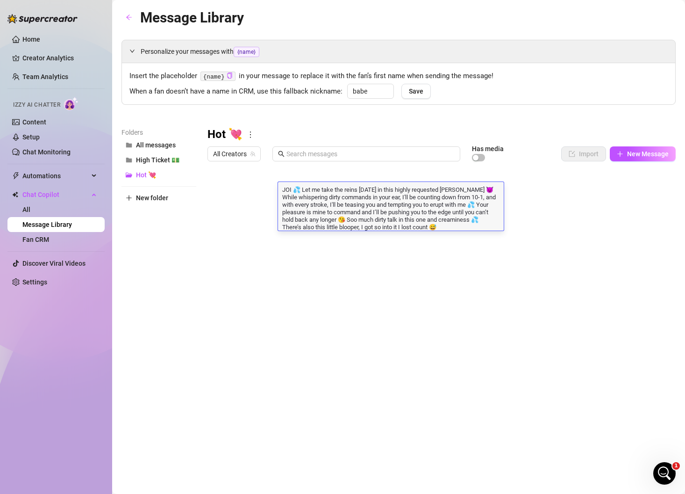
click at [213, 192] on div at bounding box center [442, 270] width 469 height 209
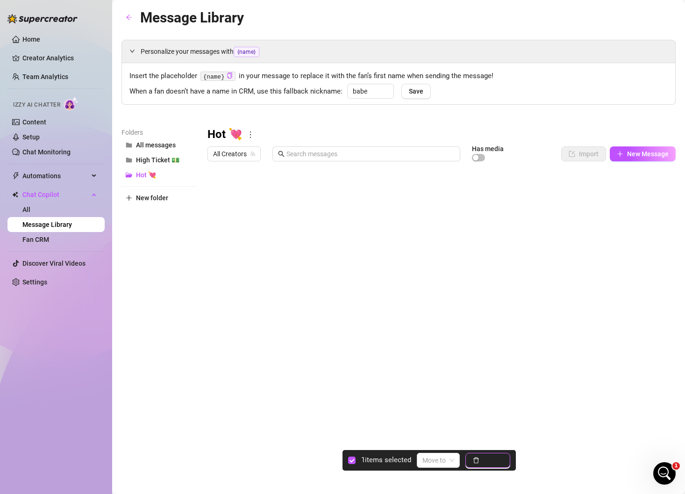
click at [476, 459] on icon "delete" at bounding box center [476, 460] width 7 height 7
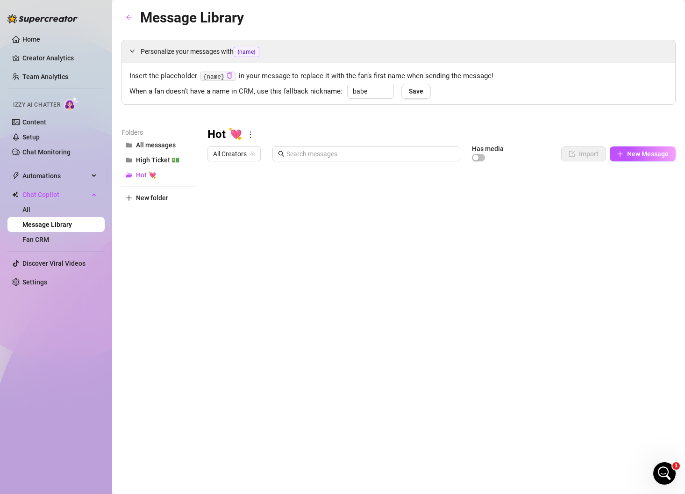
click at [353, 191] on div at bounding box center [442, 270] width 469 height 209
click at [336, 191] on div at bounding box center [442, 270] width 469 height 209
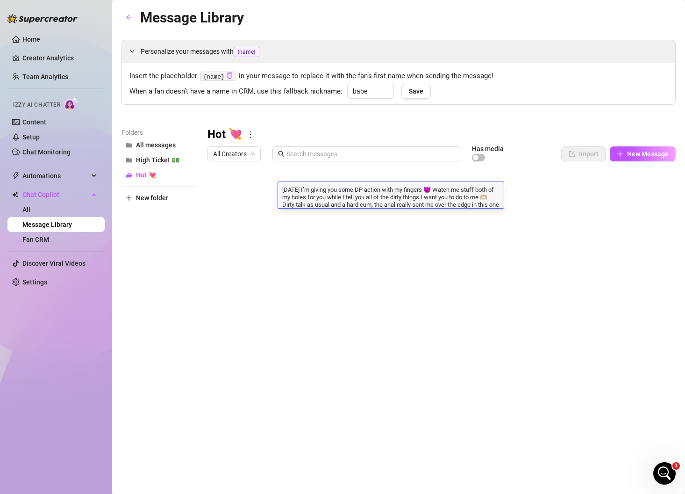
click at [217, 196] on div at bounding box center [442, 270] width 469 height 209
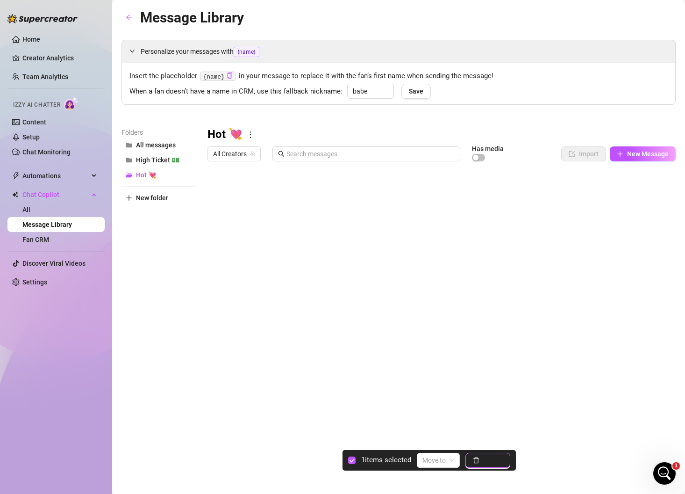
click at [484, 462] on button "Delete" at bounding box center [488, 460] width 45 height 15
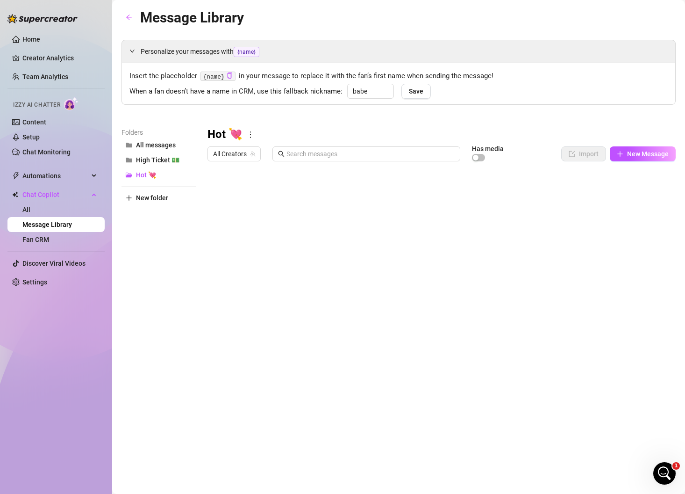
click at [350, 197] on div at bounding box center [442, 270] width 469 height 209
click at [340, 195] on div at bounding box center [442, 270] width 469 height 209
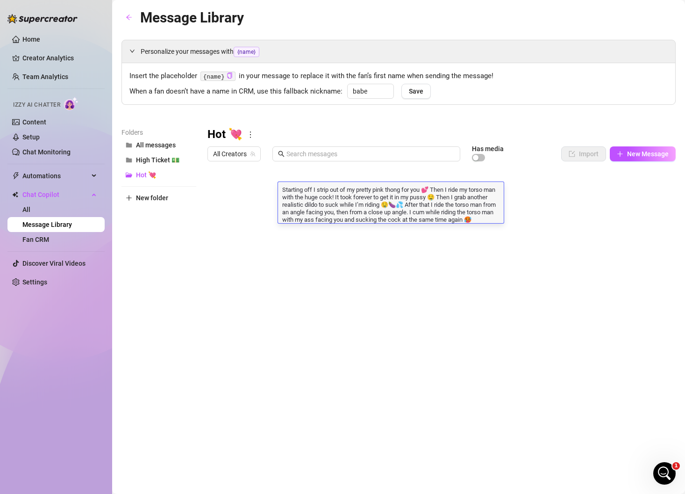
click at [219, 191] on div at bounding box center [442, 270] width 469 height 209
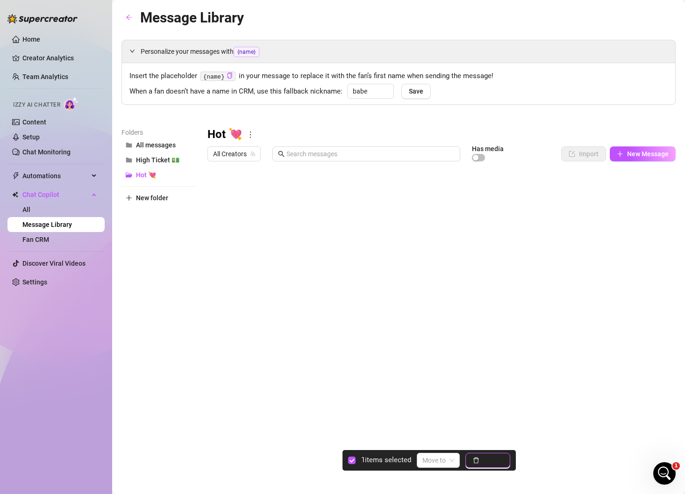
click at [499, 466] on button "Delete" at bounding box center [488, 460] width 45 height 15
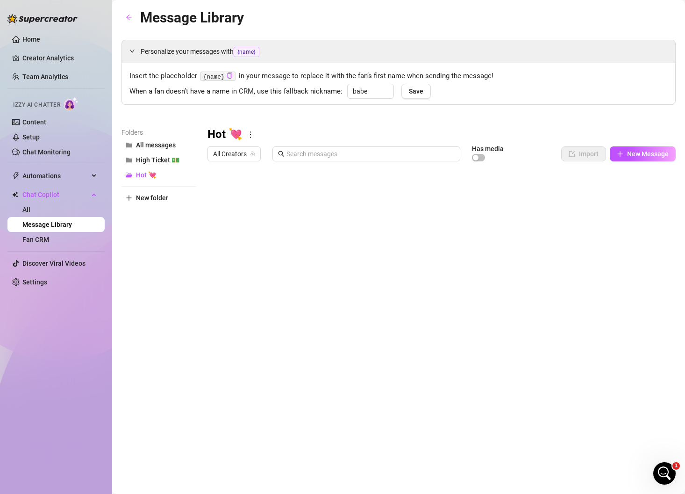
click at [358, 197] on div at bounding box center [442, 270] width 469 height 209
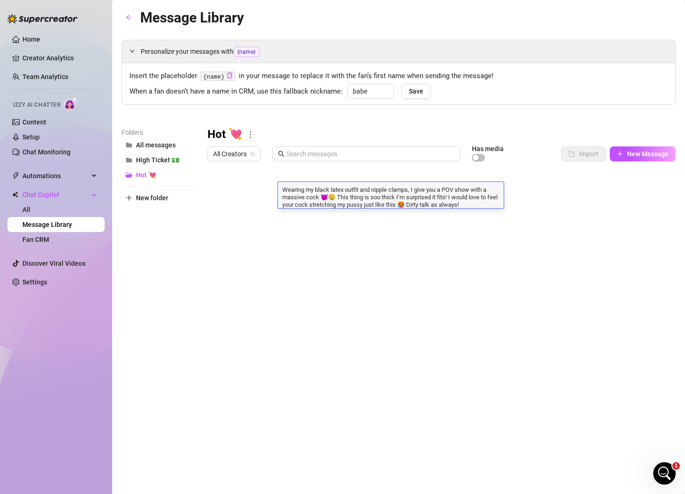
click at [214, 190] on div at bounding box center [442, 270] width 469 height 209
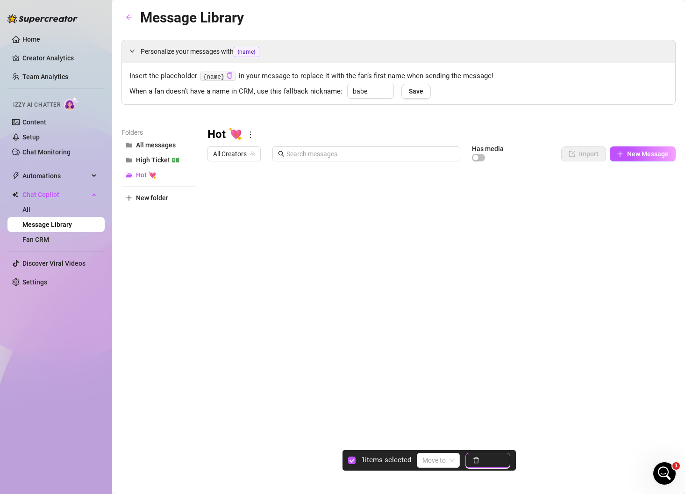
click at [486, 462] on span "Delete" at bounding box center [493, 459] width 20 height 7
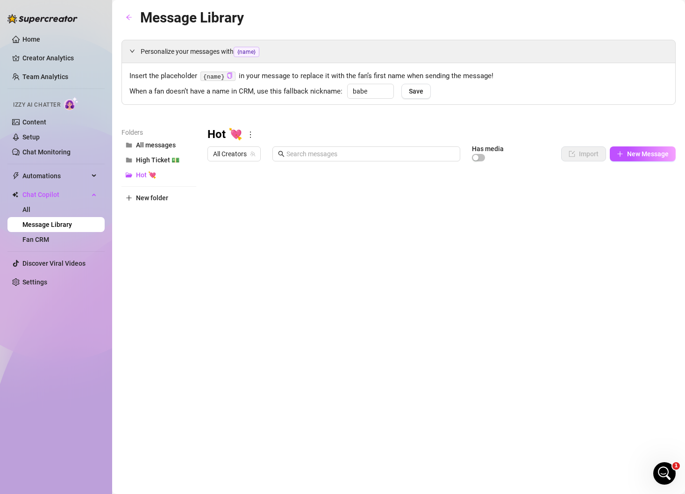
click at [342, 189] on div at bounding box center [442, 270] width 469 height 209
click at [343, 195] on div at bounding box center [442, 270] width 469 height 209
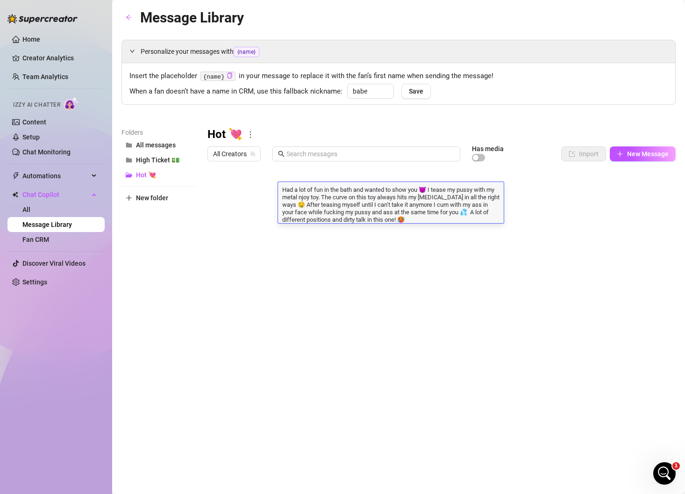
click at [217, 195] on div at bounding box center [442, 270] width 469 height 209
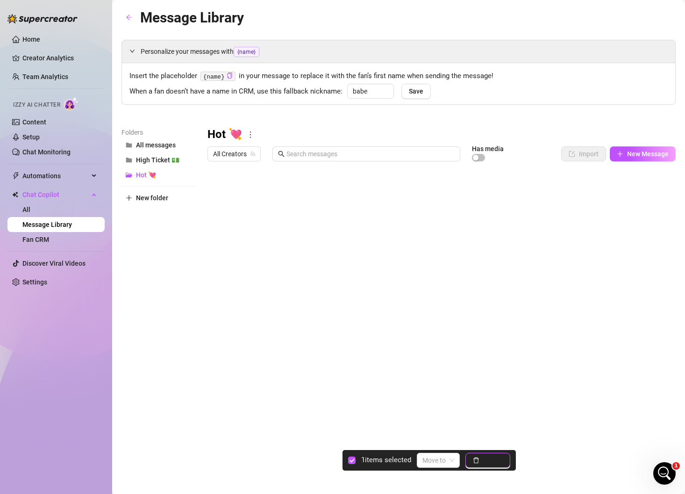
click at [488, 459] on span "Delete" at bounding box center [493, 459] width 20 height 7
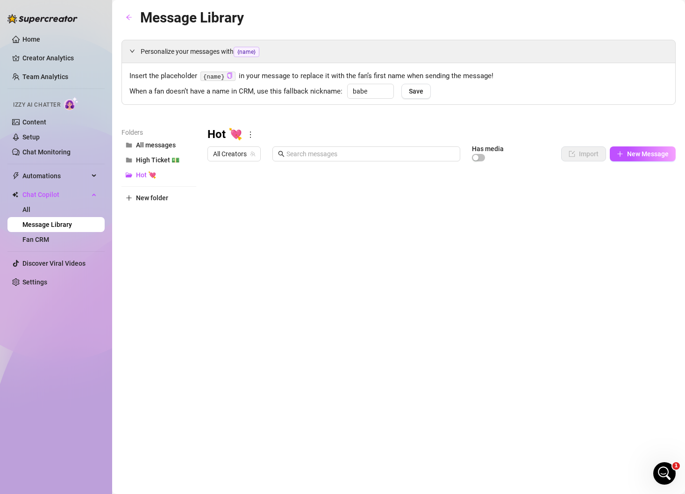
click at [341, 195] on div at bounding box center [442, 270] width 469 height 209
click at [368, 195] on div at bounding box center [442, 270] width 469 height 209
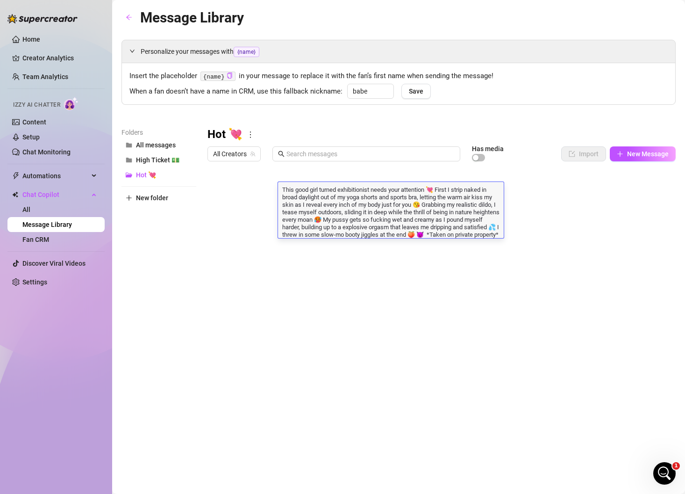
click at [218, 190] on div at bounding box center [442, 270] width 469 height 209
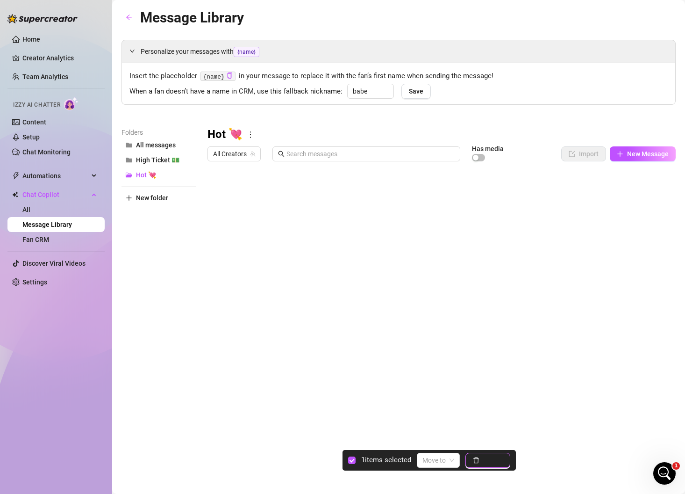
click at [493, 461] on span "Delete" at bounding box center [493, 459] width 20 height 7
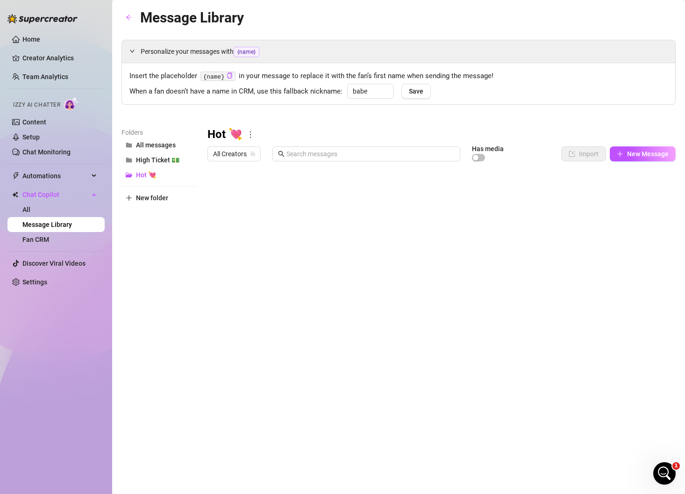
click at [354, 191] on div at bounding box center [442, 270] width 469 height 209
click at [359, 197] on div at bounding box center [442, 270] width 469 height 209
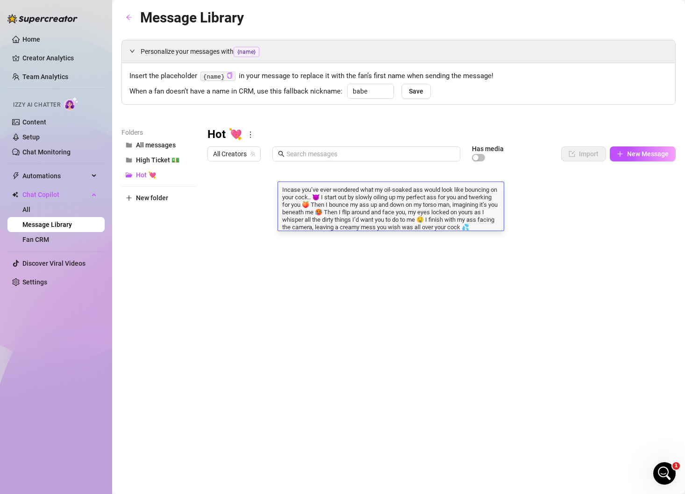
click at [217, 191] on div at bounding box center [442, 270] width 469 height 209
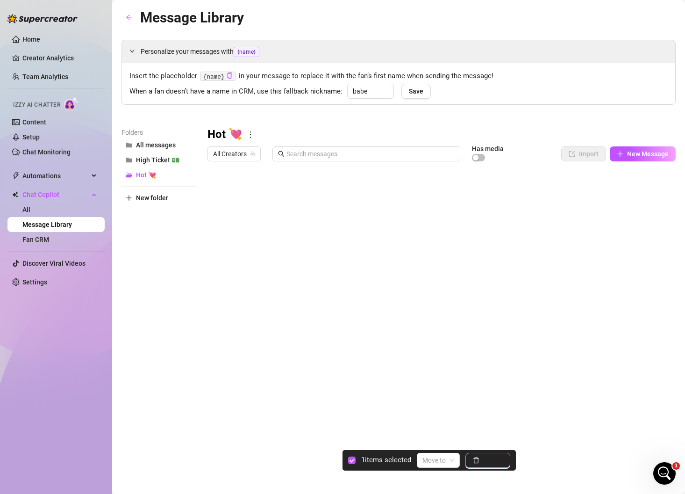
click at [482, 460] on button "Delete" at bounding box center [488, 460] width 45 height 15
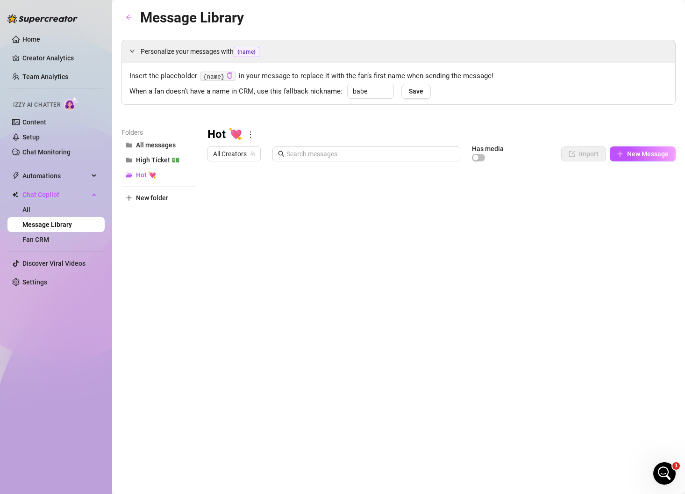
click at [386, 192] on div at bounding box center [442, 270] width 469 height 209
click at [351, 192] on div at bounding box center [442, 270] width 469 height 209
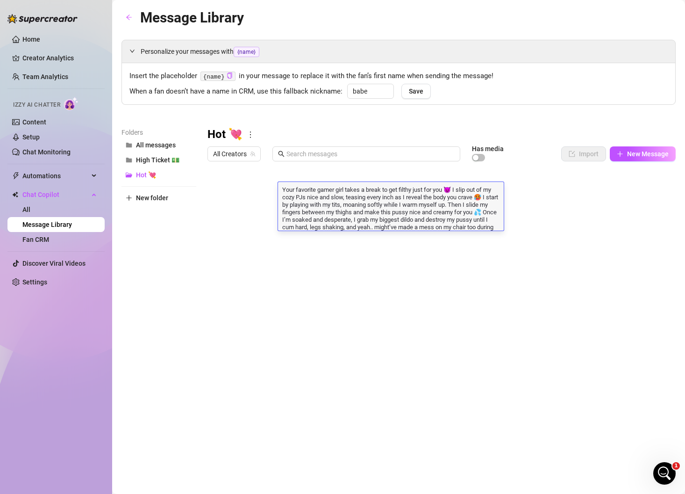
click at [214, 189] on div at bounding box center [442, 270] width 469 height 209
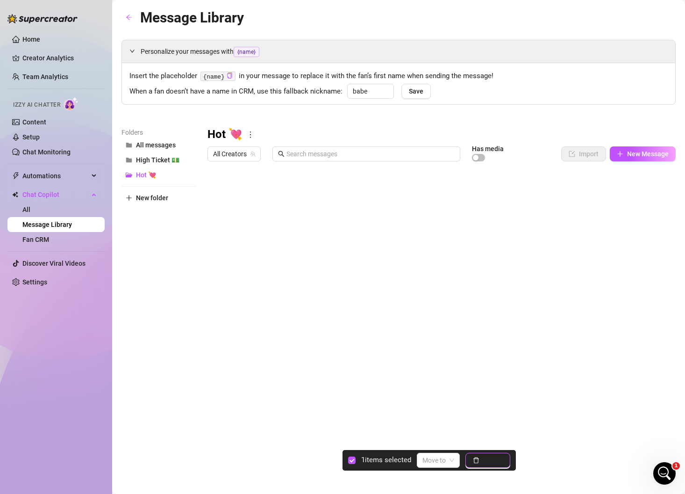
click at [490, 459] on span "Delete" at bounding box center [493, 459] width 20 height 7
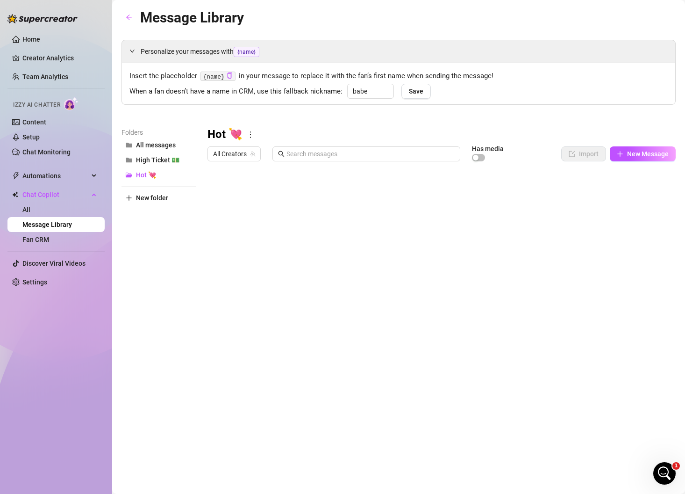
click at [314, 199] on div at bounding box center [442, 270] width 469 height 209
click at [322, 194] on div at bounding box center [442, 270] width 469 height 209
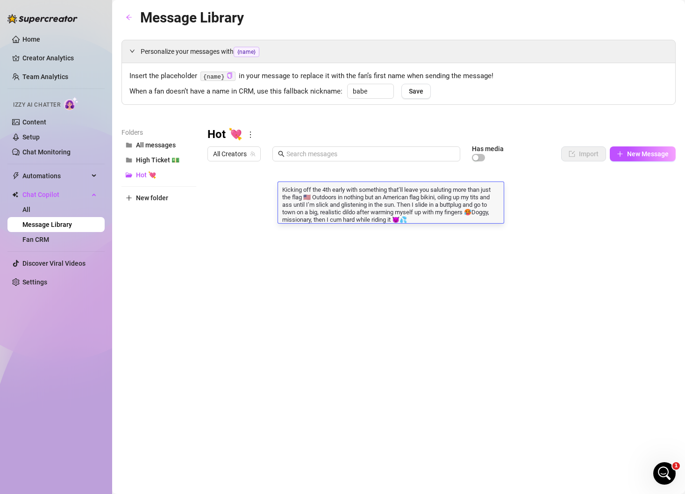
click at [215, 189] on div at bounding box center [442, 270] width 469 height 209
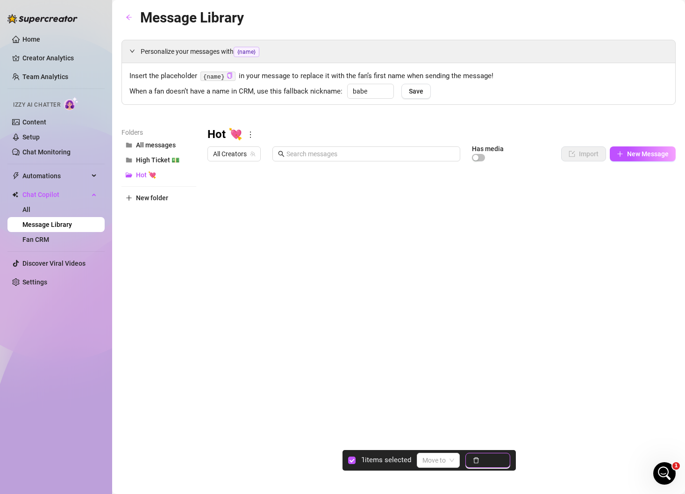
click at [489, 459] on span "Delete" at bounding box center [493, 459] width 20 height 7
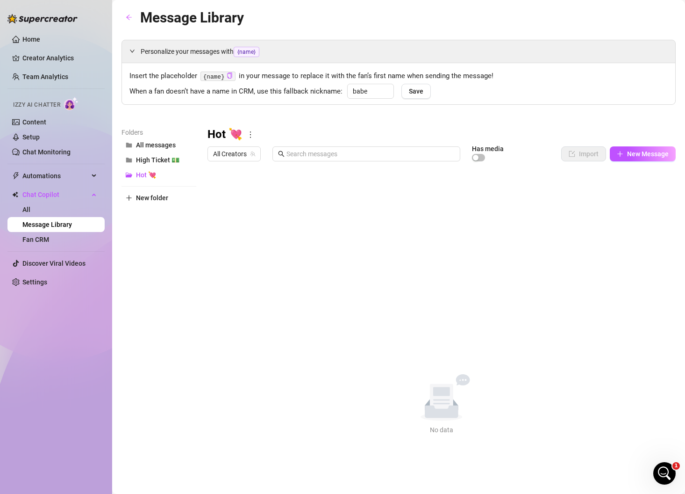
click at [251, 138] on icon "more" at bounding box center [250, 134] width 8 height 8
click at [276, 166] on link "Delete" at bounding box center [265, 164] width 28 height 7
click at [162, 160] on span "High Ticket 💵" at bounding box center [157, 159] width 43 height 7
click at [337, 195] on div at bounding box center [442, 270] width 469 height 209
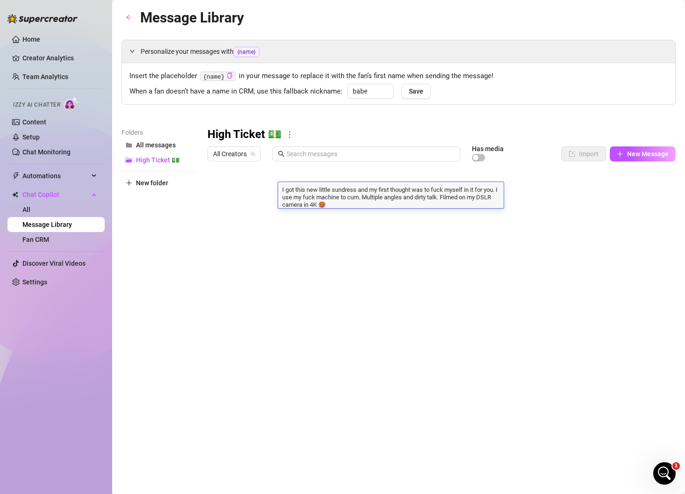
click at [214, 191] on div at bounding box center [442, 270] width 469 height 209
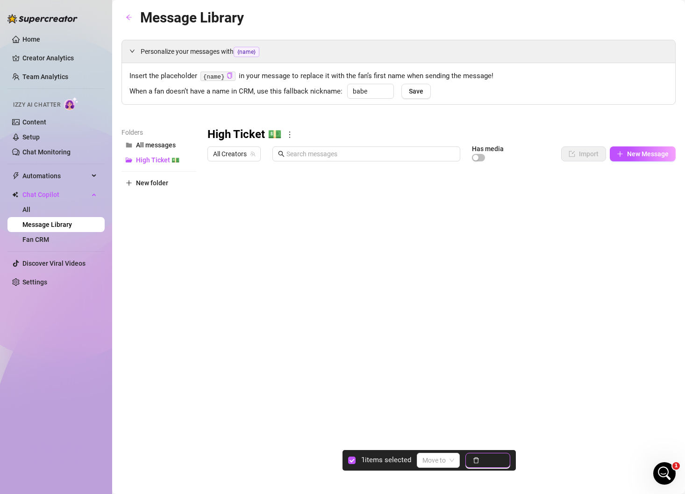
click at [481, 460] on button "Delete" at bounding box center [488, 460] width 45 height 15
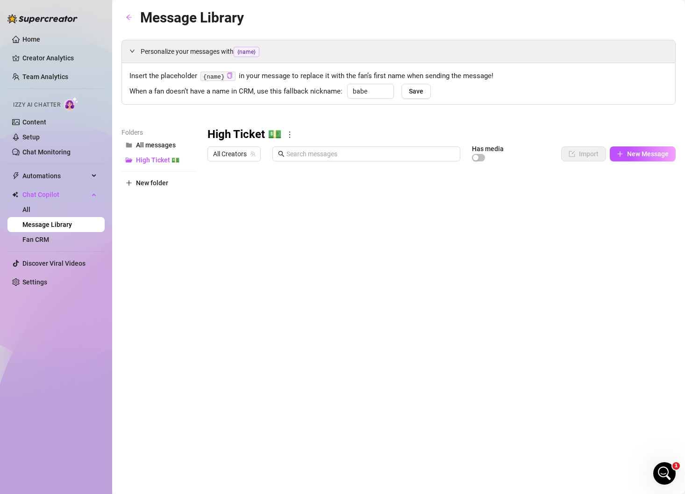
click at [343, 188] on div at bounding box center [442, 270] width 469 height 209
click at [351, 188] on div at bounding box center [442, 270] width 469 height 209
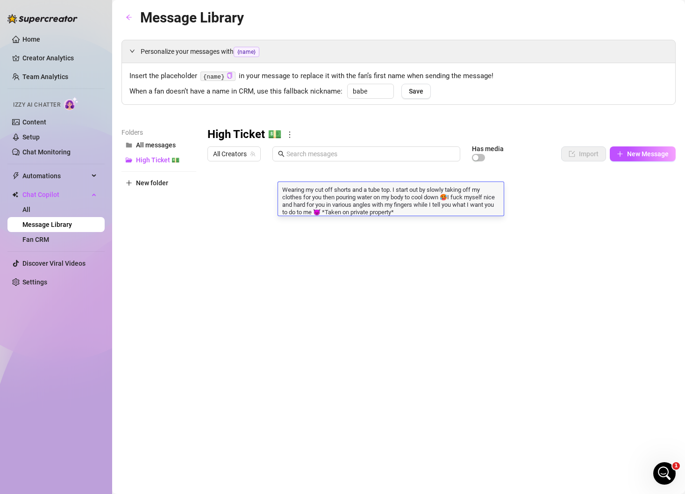
click at [184, 230] on div "Folders All messages High Ticket 💵 New folder" at bounding box center [159, 250] width 75 height 247
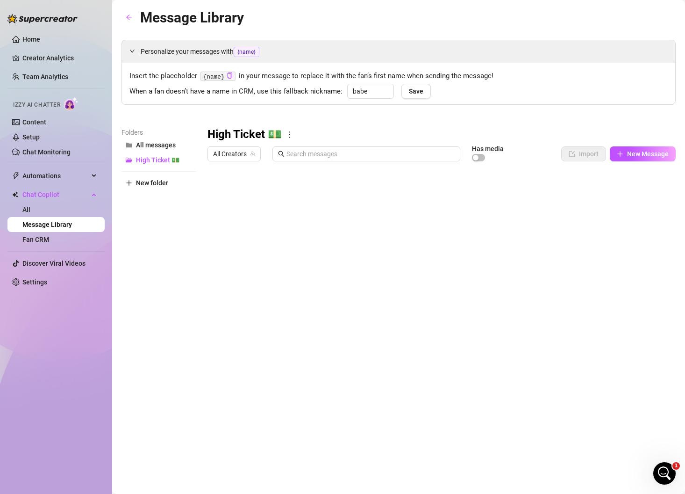
click at [217, 190] on div at bounding box center [442, 270] width 469 height 209
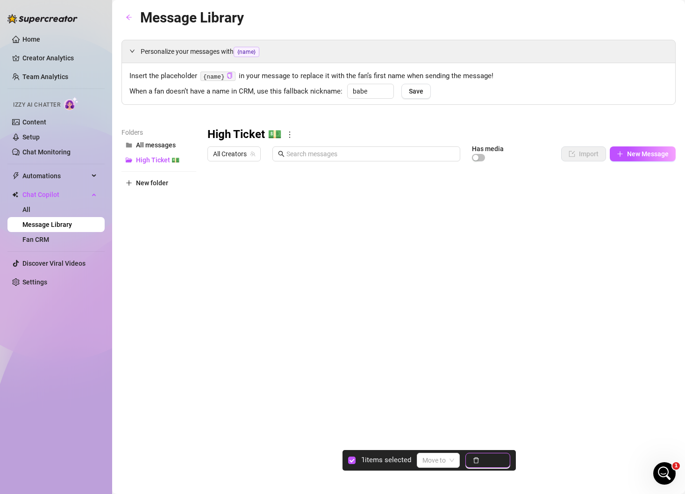
click at [494, 464] on button "Delete" at bounding box center [488, 460] width 45 height 15
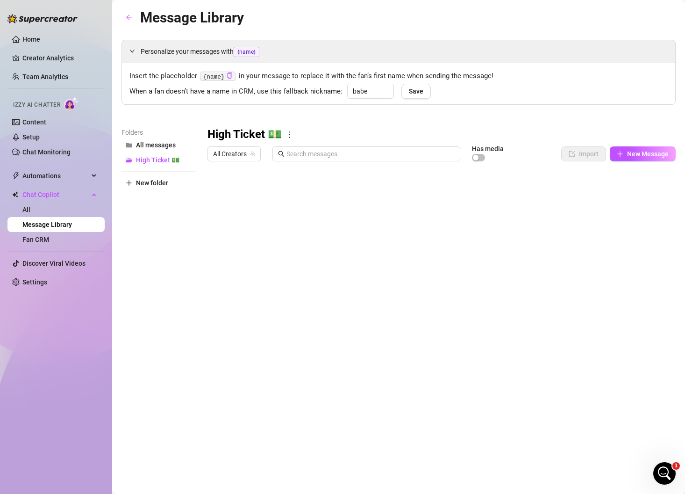
click at [314, 192] on div at bounding box center [442, 270] width 469 height 209
click at [324, 199] on div at bounding box center [442, 270] width 469 height 209
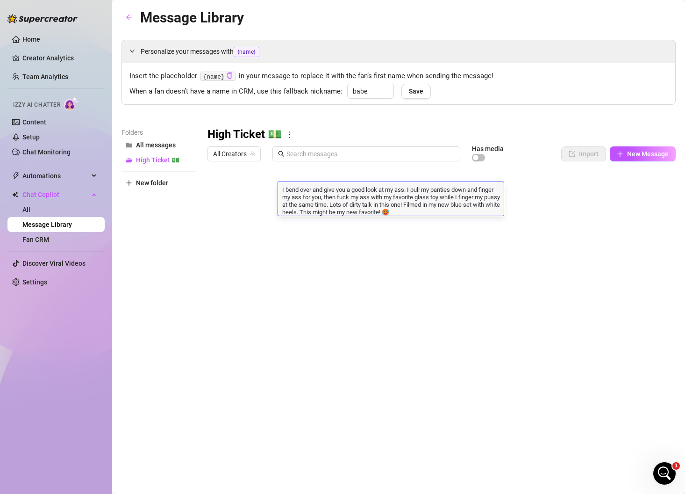
click at [215, 192] on div at bounding box center [442, 270] width 469 height 209
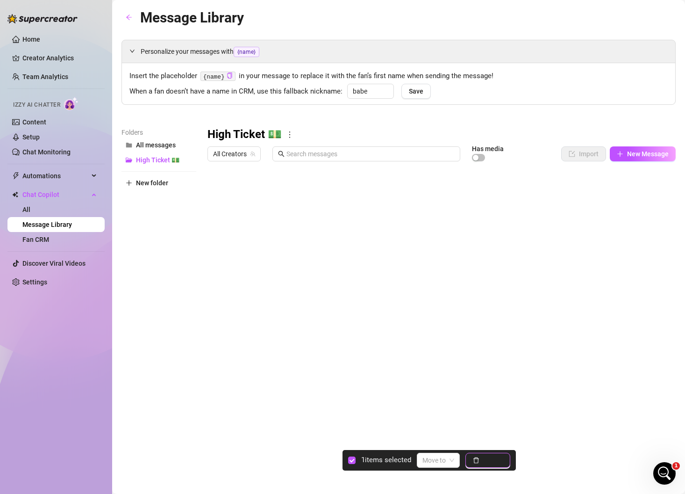
click at [486, 465] on button "Delete" at bounding box center [488, 460] width 45 height 15
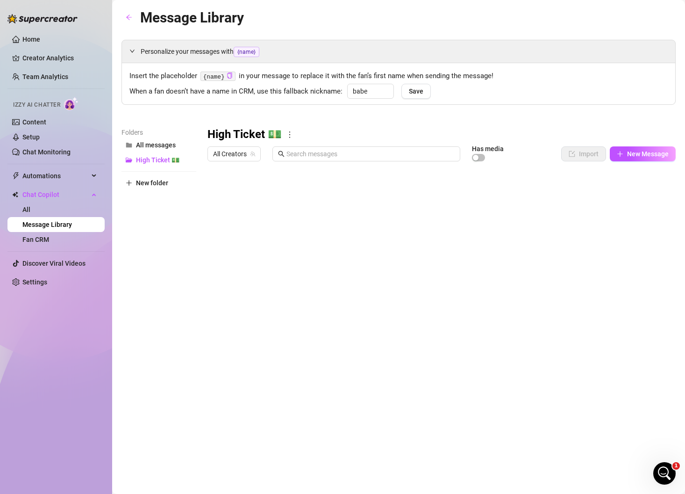
click at [325, 194] on div at bounding box center [442, 270] width 469 height 209
click at [345, 194] on div at bounding box center [442, 270] width 469 height 209
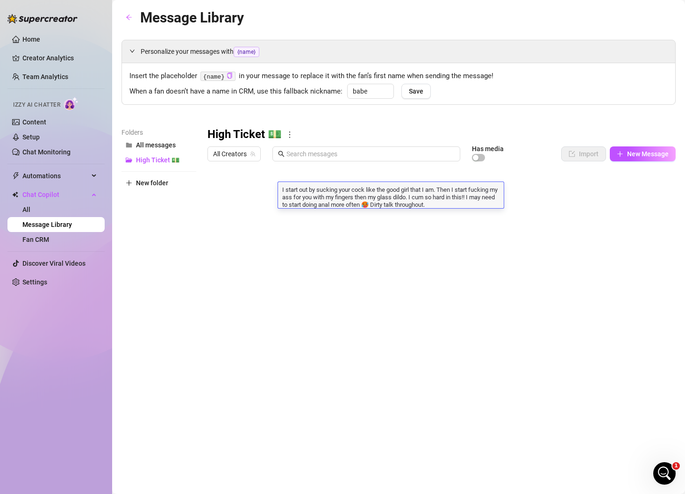
click at [216, 192] on div at bounding box center [442, 270] width 469 height 209
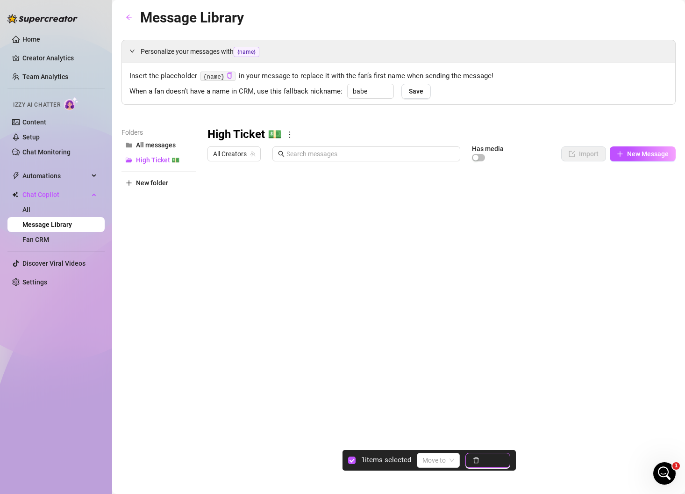
click at [492, 455] on button "Delete" at bounding box center [488, 460] width 45 height 15
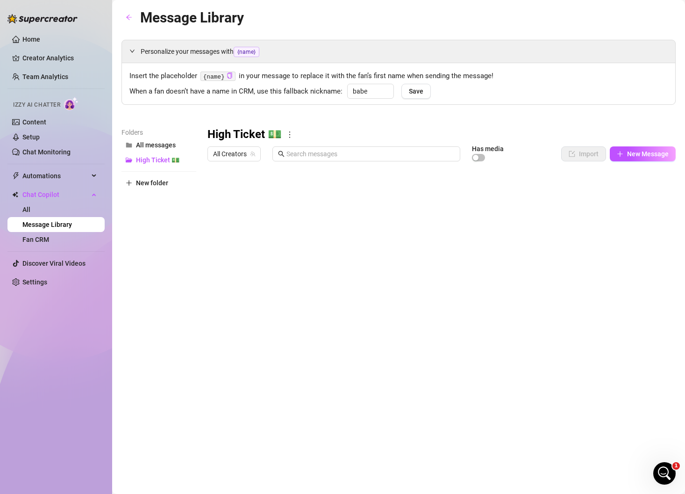
click at [344, 188] on div at bounding box center [442, 270] width 469 height 209
click at [352, 193] on div at bounding box center [442, 270] width 469 height 209
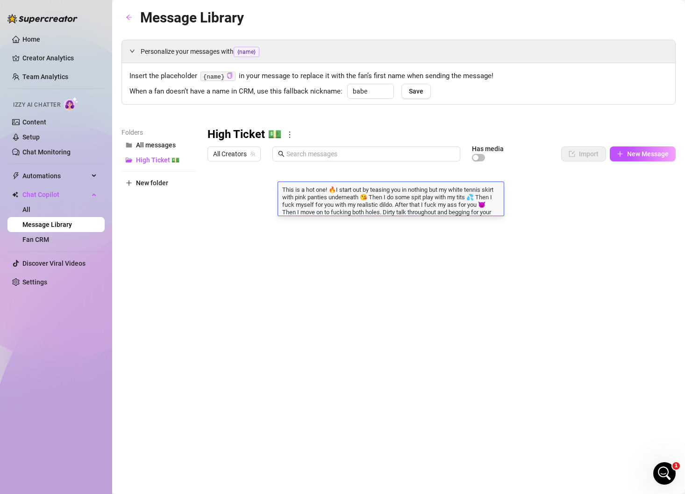
click at [220, 191] on div at bounding box center [442, 270] width 469 height 209
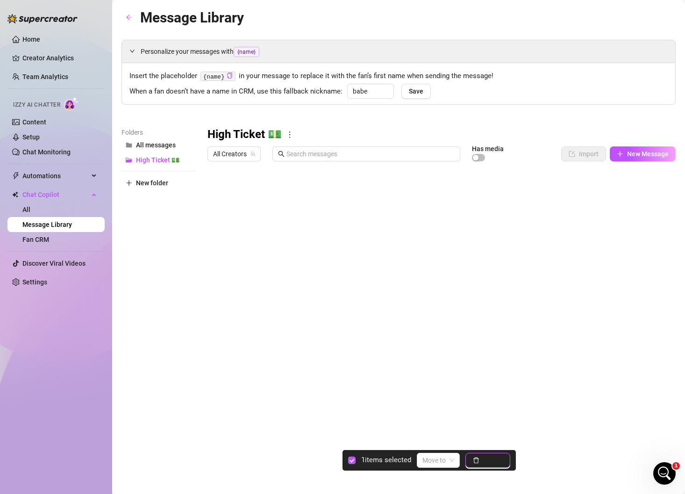
click at [487, 457] on span "Delete" at bounding box center [493, 459] width 20 height 7
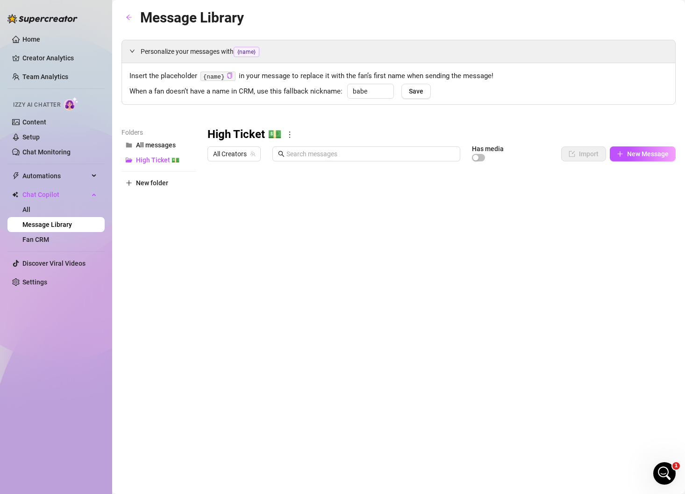
click at [361, 188] on div at bounding box center [442, 270] width 469 height 209
click at [347, 196] on div at bounding box center [442, 270] width 469 height 209
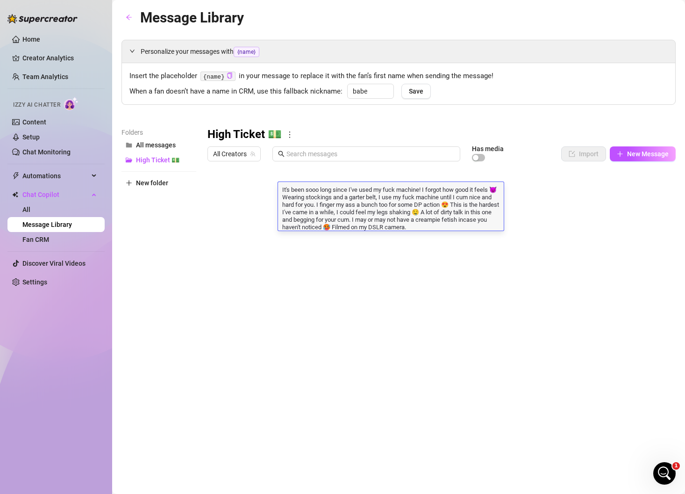
click at [217, 194] on div at bounding box center [442, 270] width 469 height 209
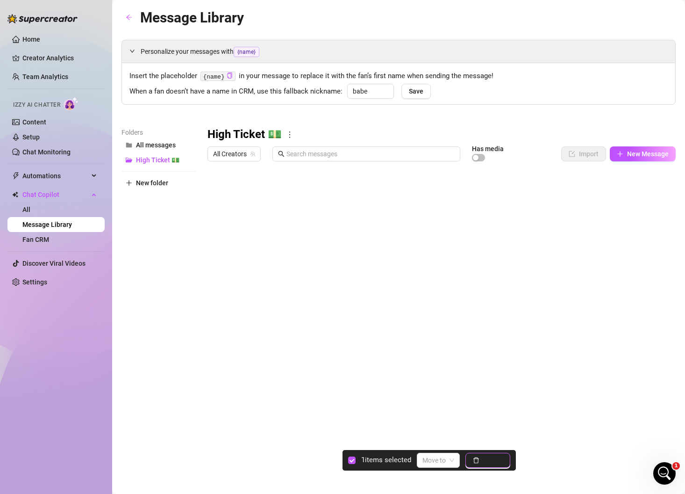
click at [492, 465] on button "Delete" at bounding box center [488, 460] width 45 height 15
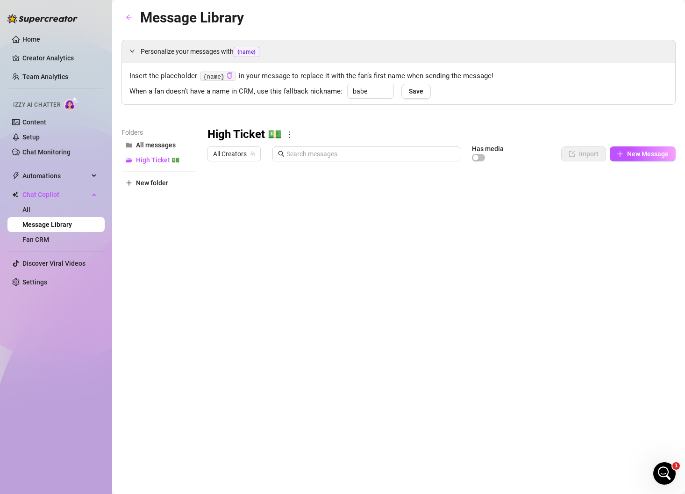
click at [333, 200] on div at bounding box center [442, 270] width 469 height 209
click at [317, 193] on div at bounding box center [442, 270] width 469 height 209
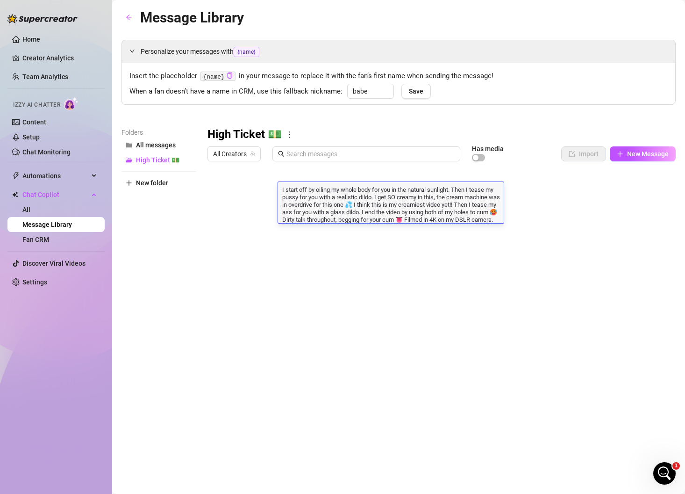
click at [216, 191] on div at bounding box center [442, 270] width 469 height 209
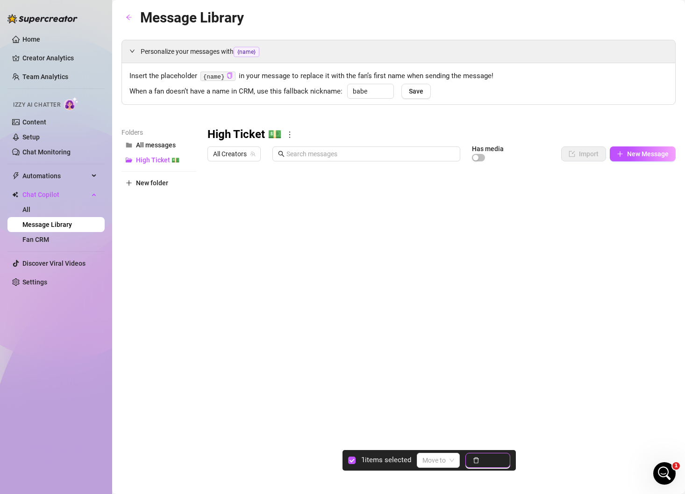
click at [489, 465] on button "Delete" at bounding box center [488, 460] width 45 height 15
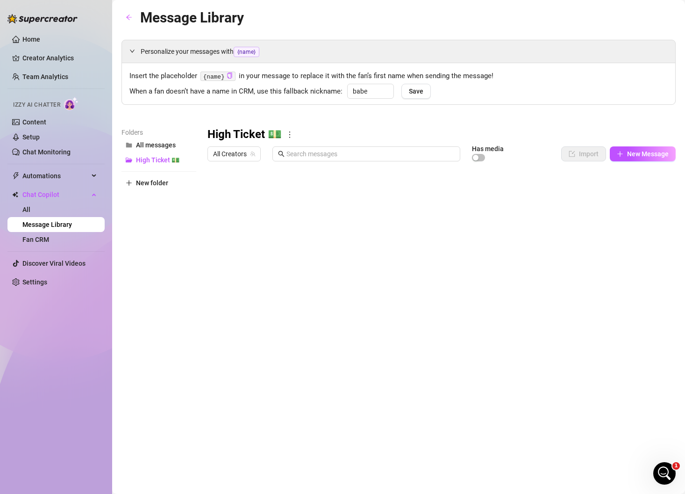
click at [329, 195] on div at bounding box center [442, 270] width 469 height 209
click at [342, 195] on div at bounding box center [442, 270] width 469 height 209
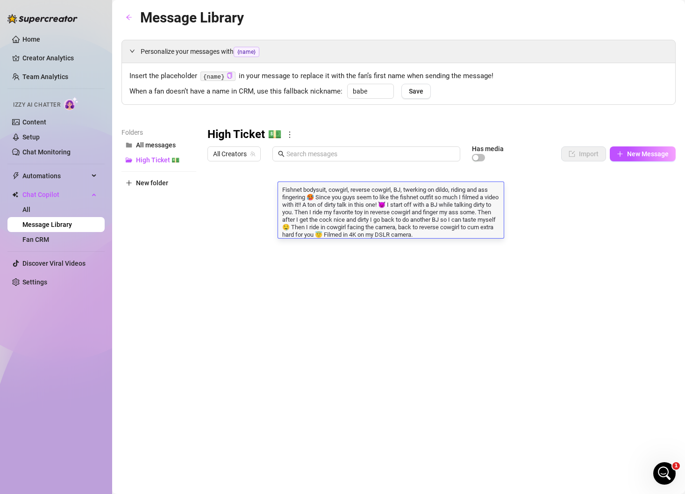
click at [218, 196] on div at bounding box center [442, 270] width 469 height 209
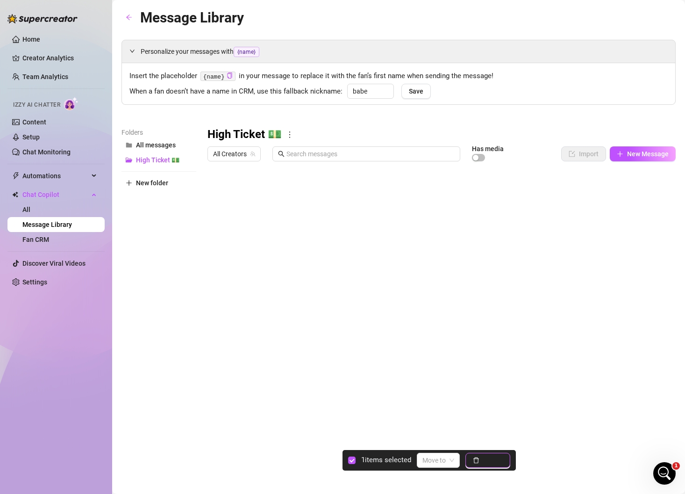
click at [498, 459] on span "Delete" at bounding box center [493, 459] width 20 height 7
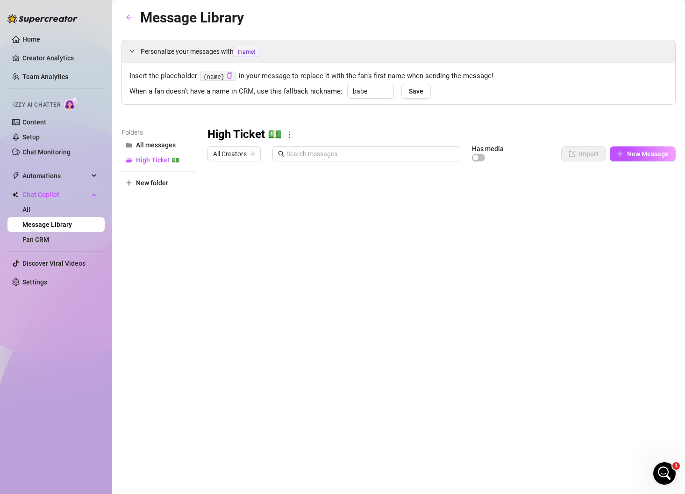
click at [324, 189] on div at bounding box center [442, 270] width 469 height 209
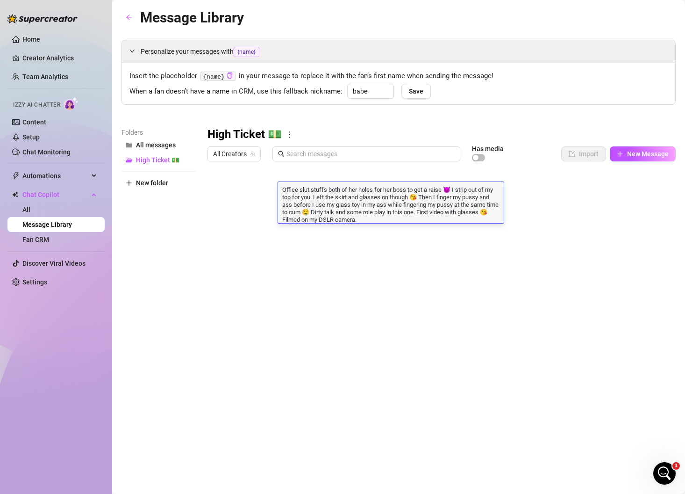
click at [244, 194] on div at bounding box center [442, 270] width 469 height 209
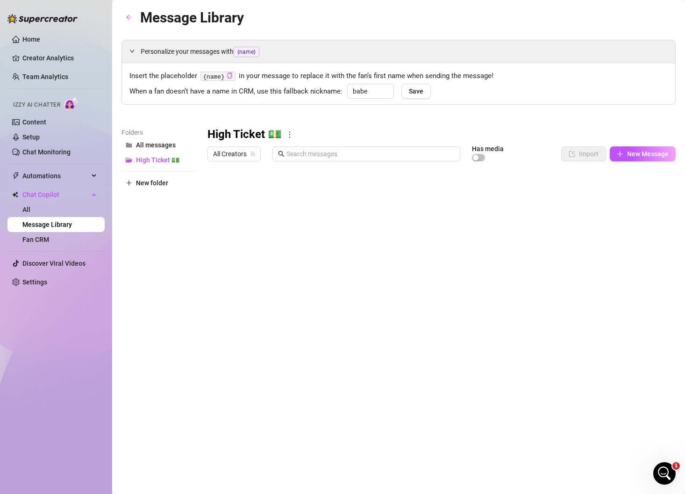
click at [242, 193] on div at bounding box center [442, 270] width 469 height 209
click at [242, 193] on textarea "Assistant" at bounding box center [251, 189] width 58 height 8
click at [218, 191] on div at bounding box center [442, 270] width 469 height 209
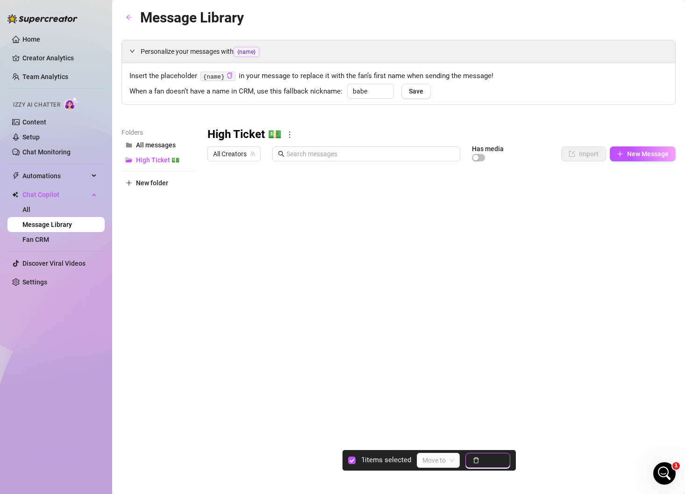
click at [482, 463] on button "Delete" at bounding box center [488, 460] width 45 height 15
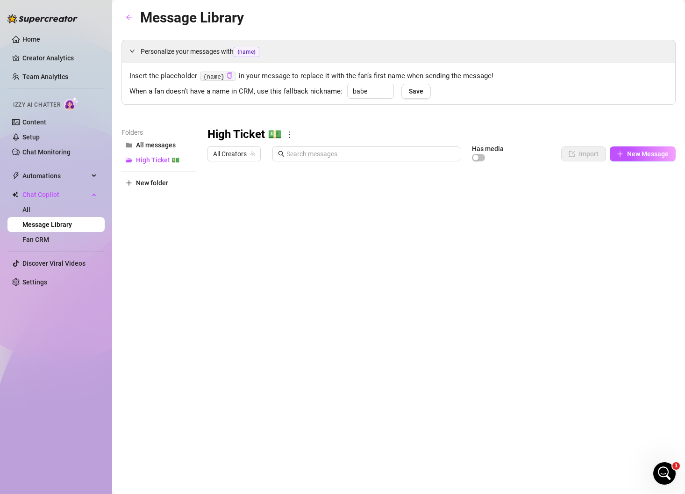
click at [350, 193] on div at bounding box center [442, 270] width 469 height 209
click at [322, 193] on div at bounding box center [442, 270] width 469 height 209
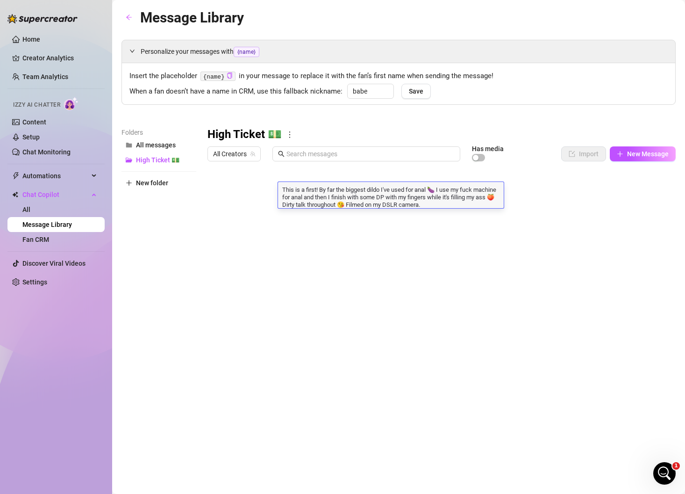
click at [214, 192] on div at bounding box center [442, 270] width 469 height 209
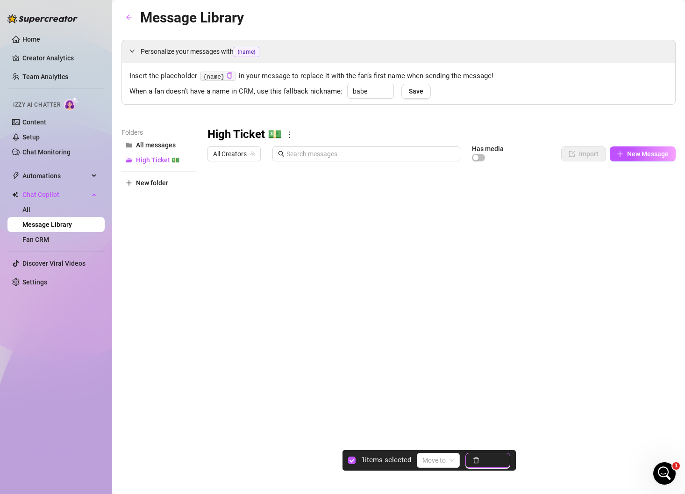
click at [493, 459] on span "Delete" at bounding box center [493, 459] width 20 height 7
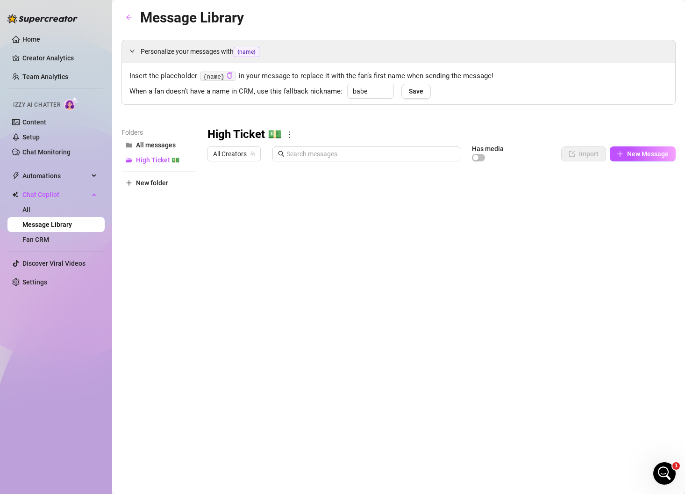
click at [340, 192] on div at bounding box center [442, 270] width 469 height 209
click at [326, 192] on div at bounding box center [442, 270] width 469 height 209
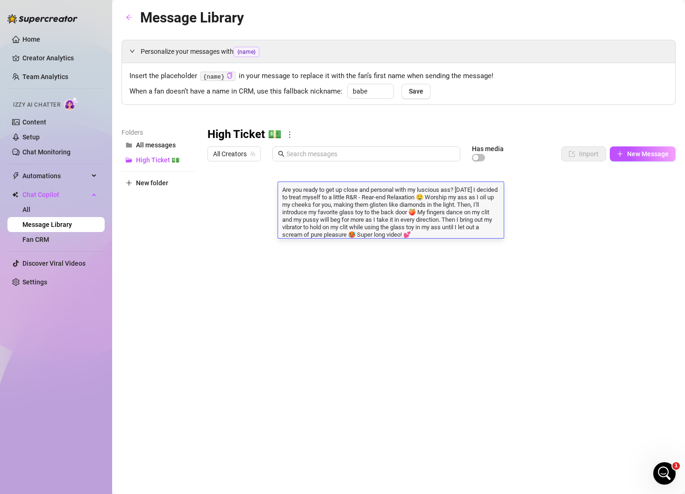
click at [216, 191] on div at bounding box center [442, 270] width 469 height 209
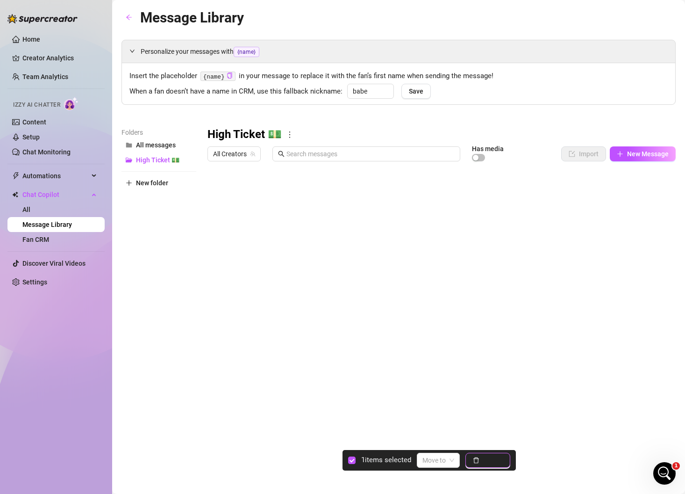
click at [477, 460] on icon "delete" at bounding box center [476, 460] width 7 height 7
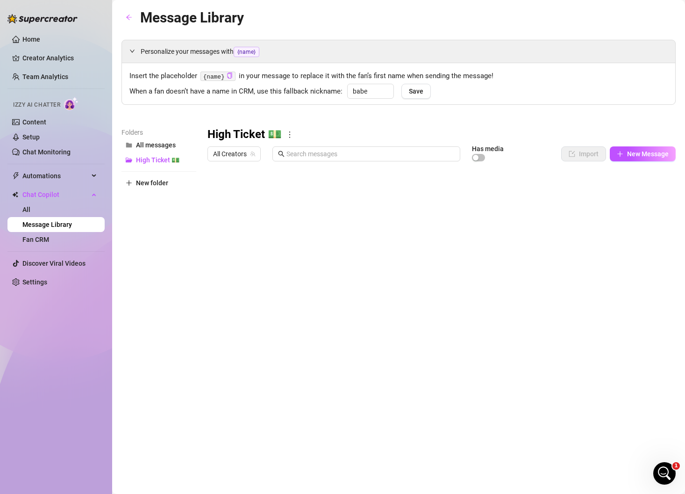
click at [350, 188] on div at bounding box center [442, 270] width 469 height 209
click at [341, 189] on div at bounding box center [442, 270] width 469 height 209
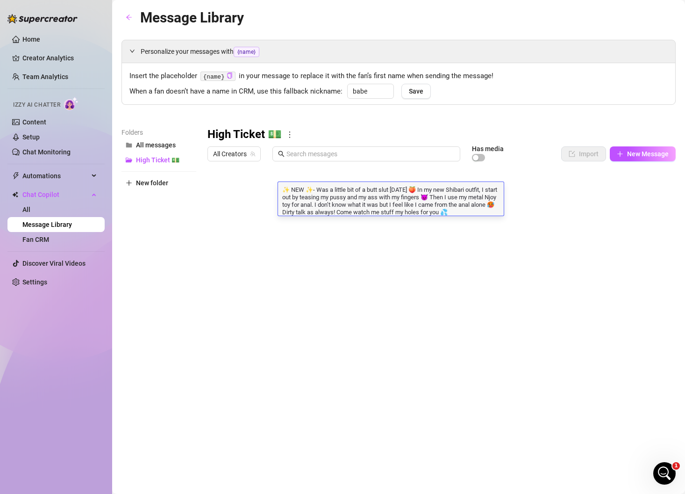
click at [315, 192] on textarea "✨ NEW ✨- Was a little bit of a butt slut [DATE] 🍑 In my new Shibari outfit, I s…" at bounding box center [391, 200] width 226 height 31
drag, startPoint x: 315, startPoint y: 190, endPoint x: 469, endPoint y: 211, distance: 155.3
click at [211, 187] on div at bounding box center [442, 270] width 469 height 209
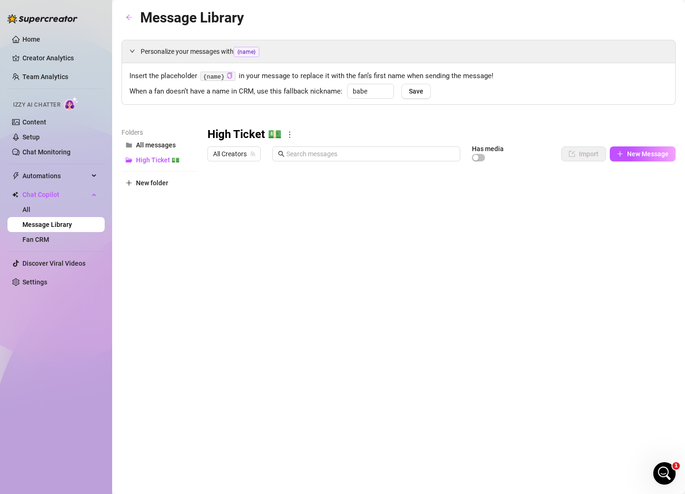
click at [219, 195] on div at bounding box center [442, 270] width 469 height 209
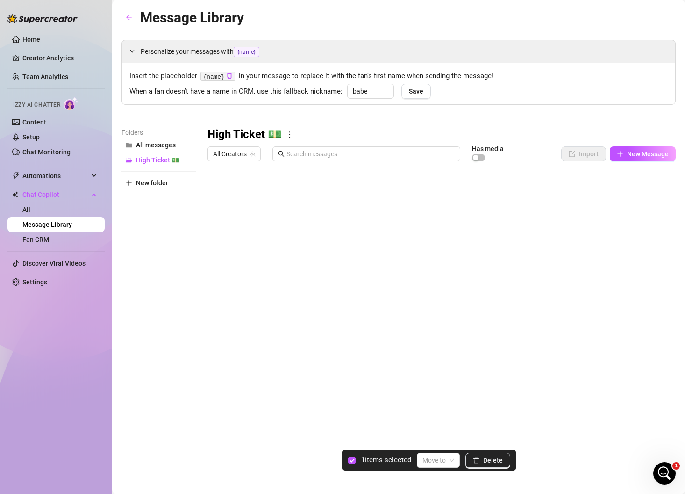
click at [489, 468] on div "1 items selected Move to [GEOGRAPHIC_DATA]" at bounding box center [429, 460] width 173 height 21
click at [486, 456] on span "Delete" at bounding box center [493, 459] width 20 height 7
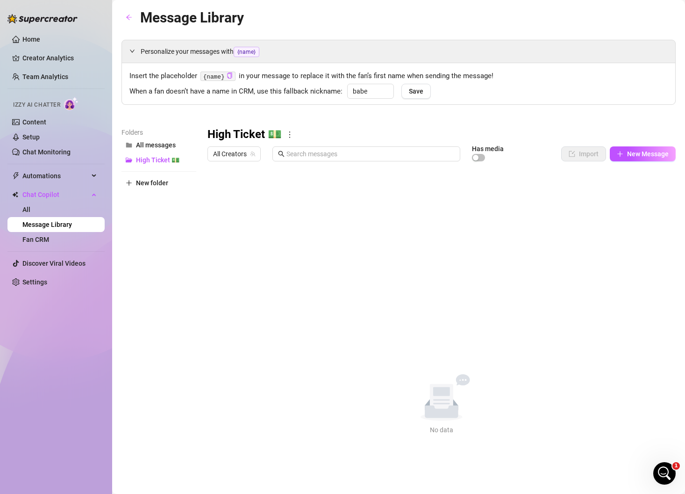
click at [290, 136] on icon "more" at bounding box center [290, 134] width 8 height 8
click at [303, 166] on link "Delete" at bounding box center [304, 164] width 28 height 7
click at [305, 471] on main "Message Library Personalize your messages with {name} Insert the placeholder {n…" at bounding box center [398, 247] width 573 height 494
click at [215, 189] on div at bounding box center [442, 270] width 469 height 209
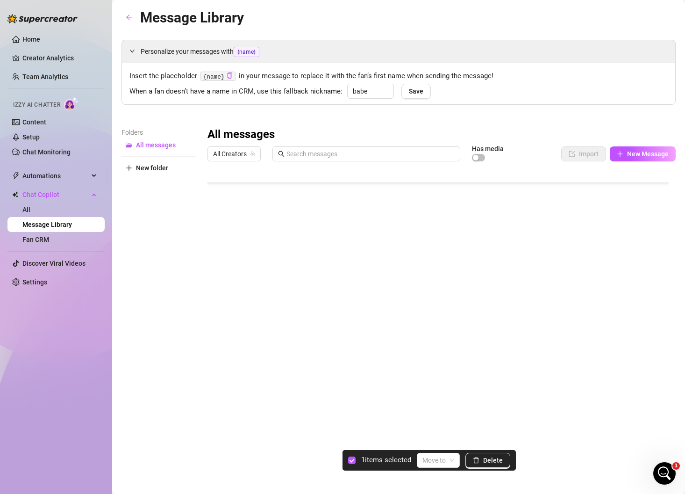
scroll to position [82, 0]
click at [313, 445] on div "Message Library Personalize your messages with {name} Insert the placeholder {n…" at bounding box center [399, 236] width 555 height 459
click at [157, 261] on div "Folders All messages New folder" at bounding box center [159, 250] width 75 height 247
click at [39, 283] on link "Settings" at bounding box center [34, 281] width 25 height 7
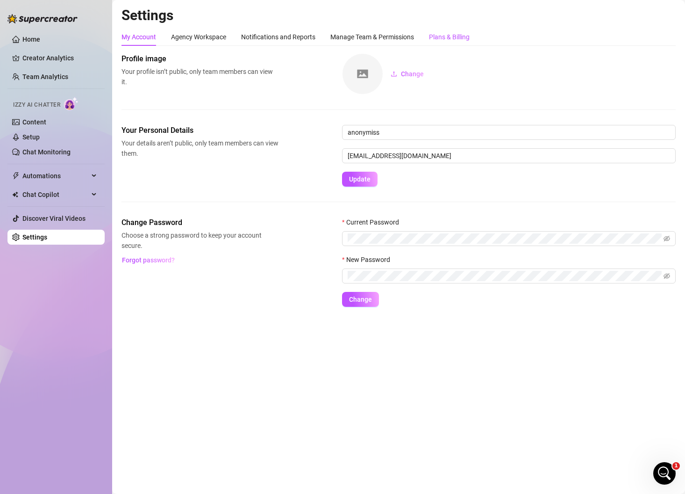
click at [466, 41] on div "Plans & Billing" at bounding box center [449, 37] width 41 height 10
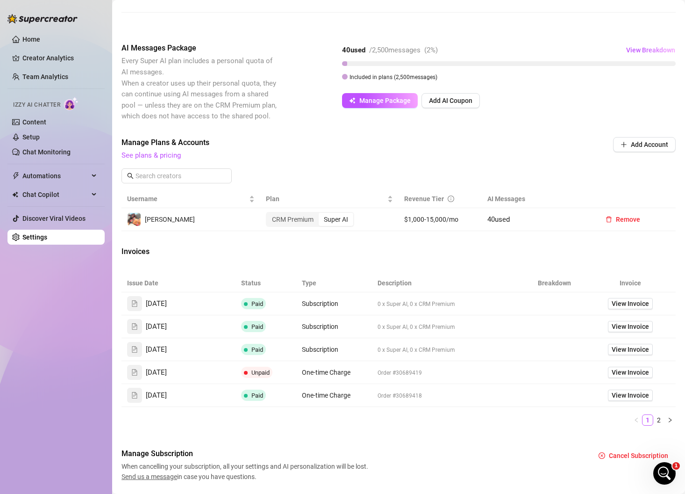
scroll to position [203, 0]
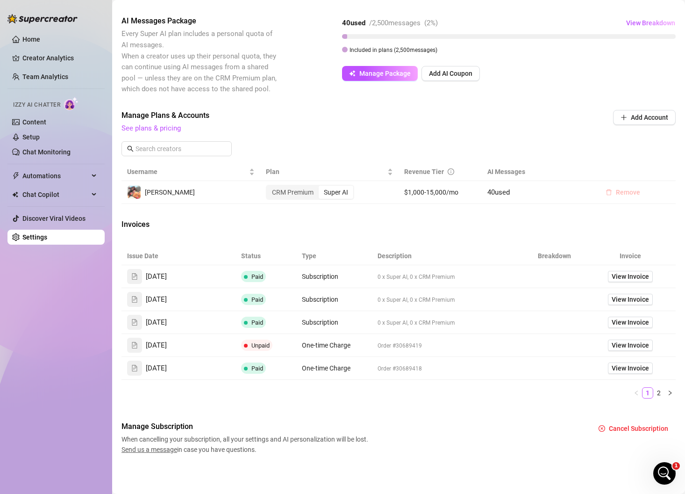
click at [616, 193] on span "Remove" at bounding box center [628, 191] width 24 height 7
click at [674, 171] on span "OK" at bounding box center [672, 167] width 9 height 7
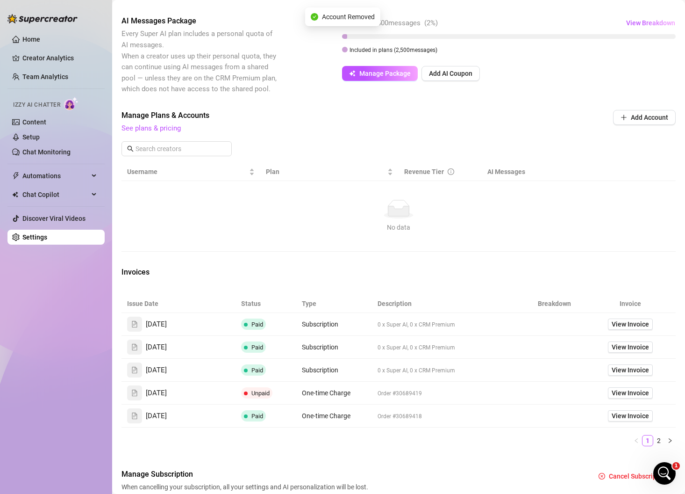
scroll to position [251, 0]
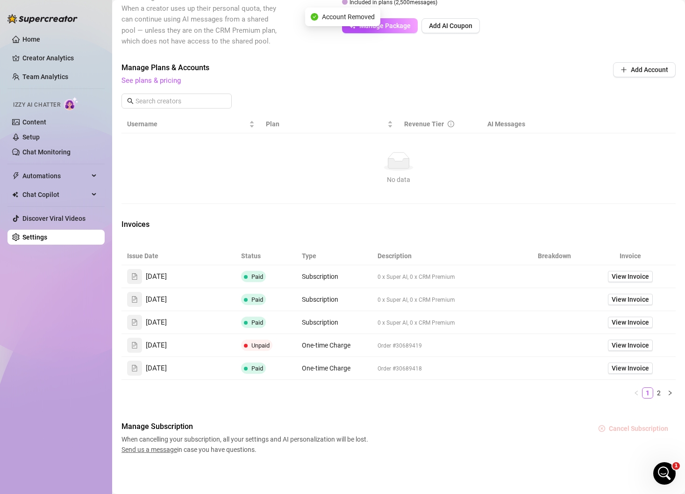
click at [618, 426] on span "Cancel Subscription" at bounding box center [638, 428] width 59 height 7
click at [670, 406] on span "OK" at bounding box center [672, 403] width 9 height 7
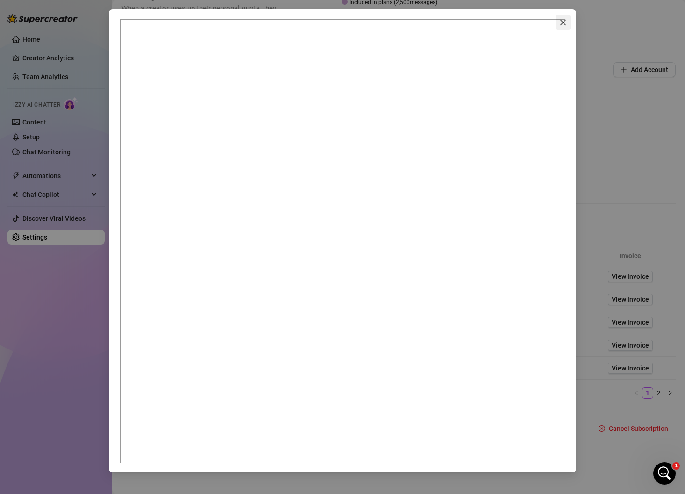
click at [563, 22] on icon "close" at bounding box center [564, 23] width 6 height 6
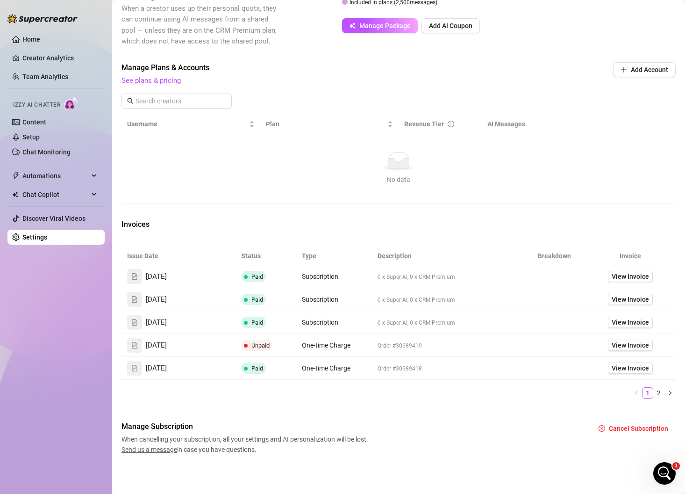
click at [542, 179] on div "No data" at bounding box center [399, 179] width 536 height 10
click at [28, 36] on link "Home" at bounding box center [31, 39] width 18 height 7
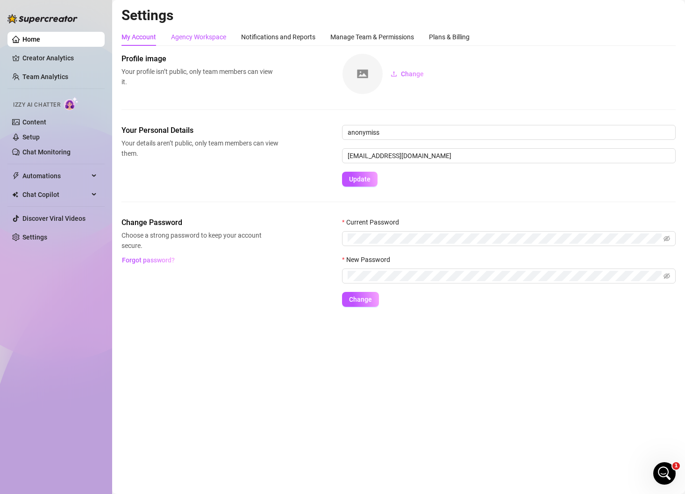
click at [210, 36] on div "Agency Workspace" at bounding box center [198, 37] width 55 height 10
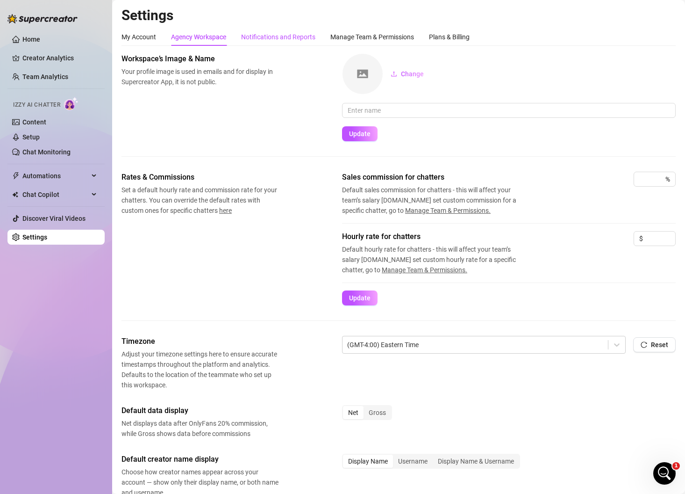
click at [295, 34] on div "Notifications and Reports" at bounding box center [278, 37] width 74 height 10
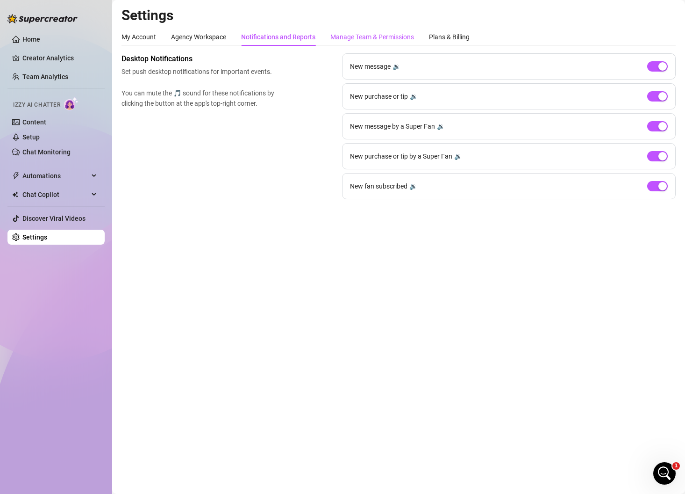
click at [341, 34] on div "Manage Team & Permissions" at bounding box center [373, 37] width 84 height 10
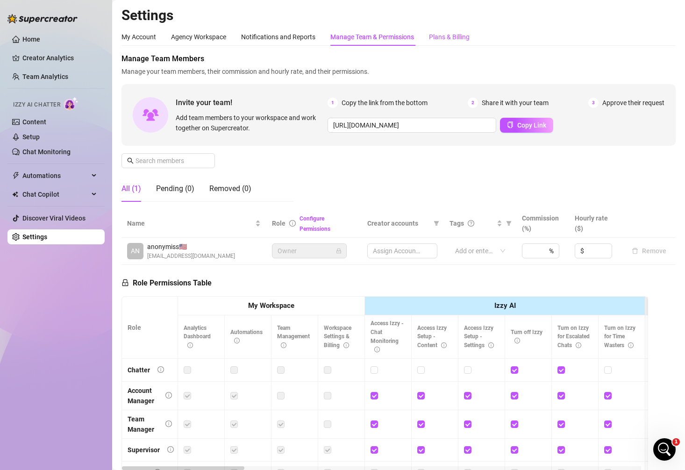
click at [446, 35] on div "Plans & Billing" at bounding box center [449, 37] width 41 height 10
